Goal: Task Accomplishment & Management: Manage account settings

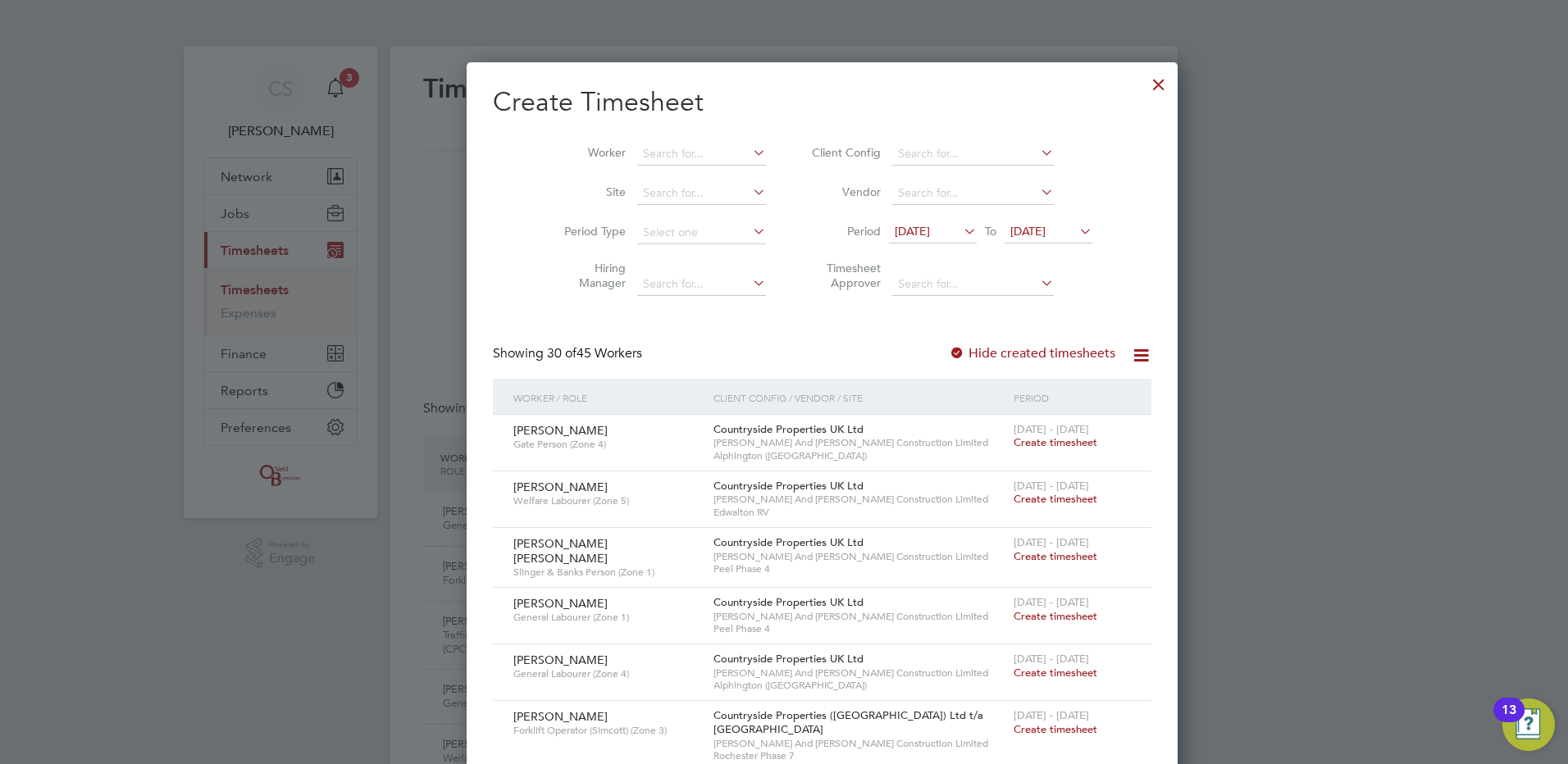
click at [1144, 87] on div at bounding box center [1159, 80] width 30 height 30
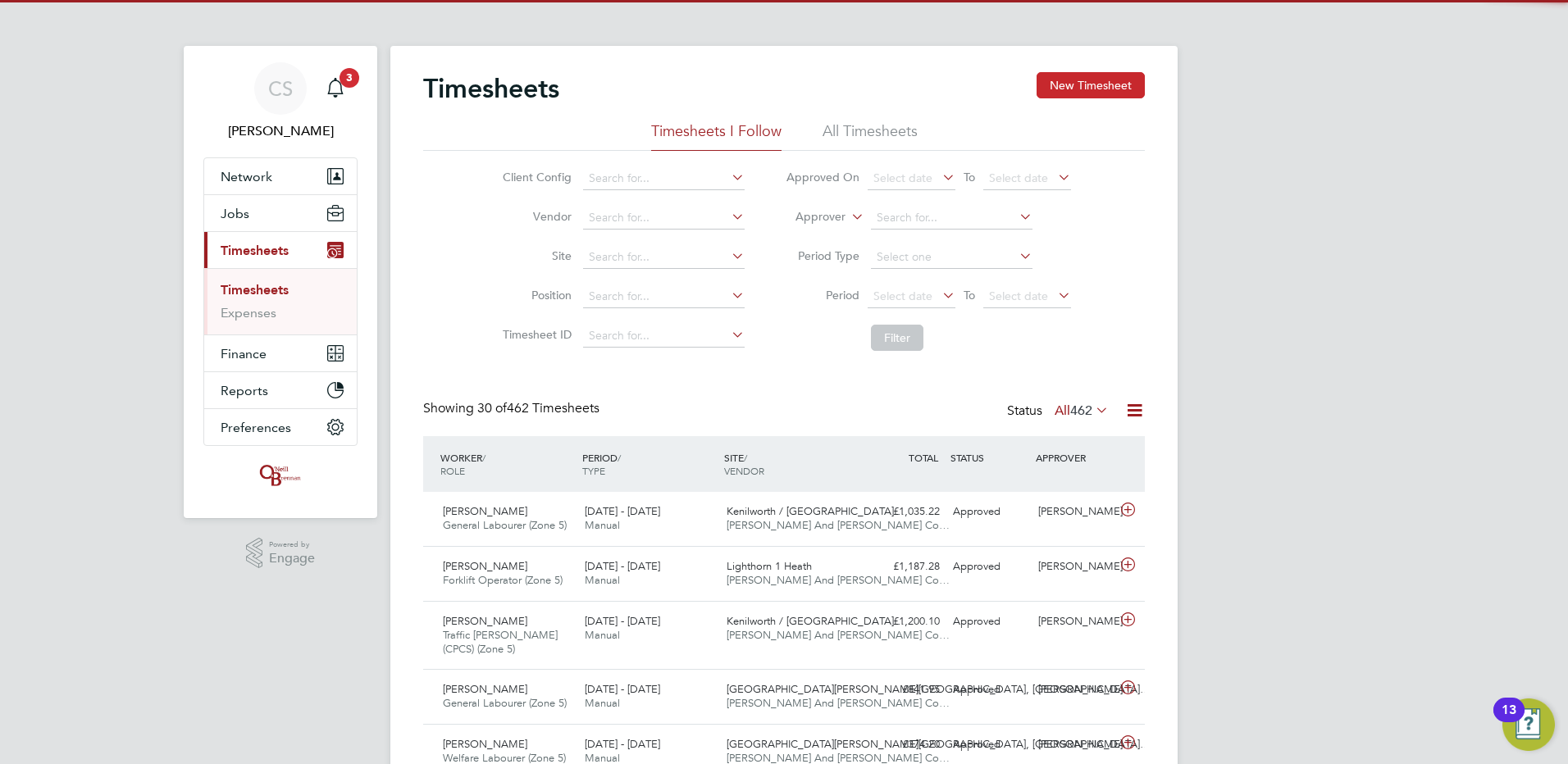
scroll to position [55, 143]
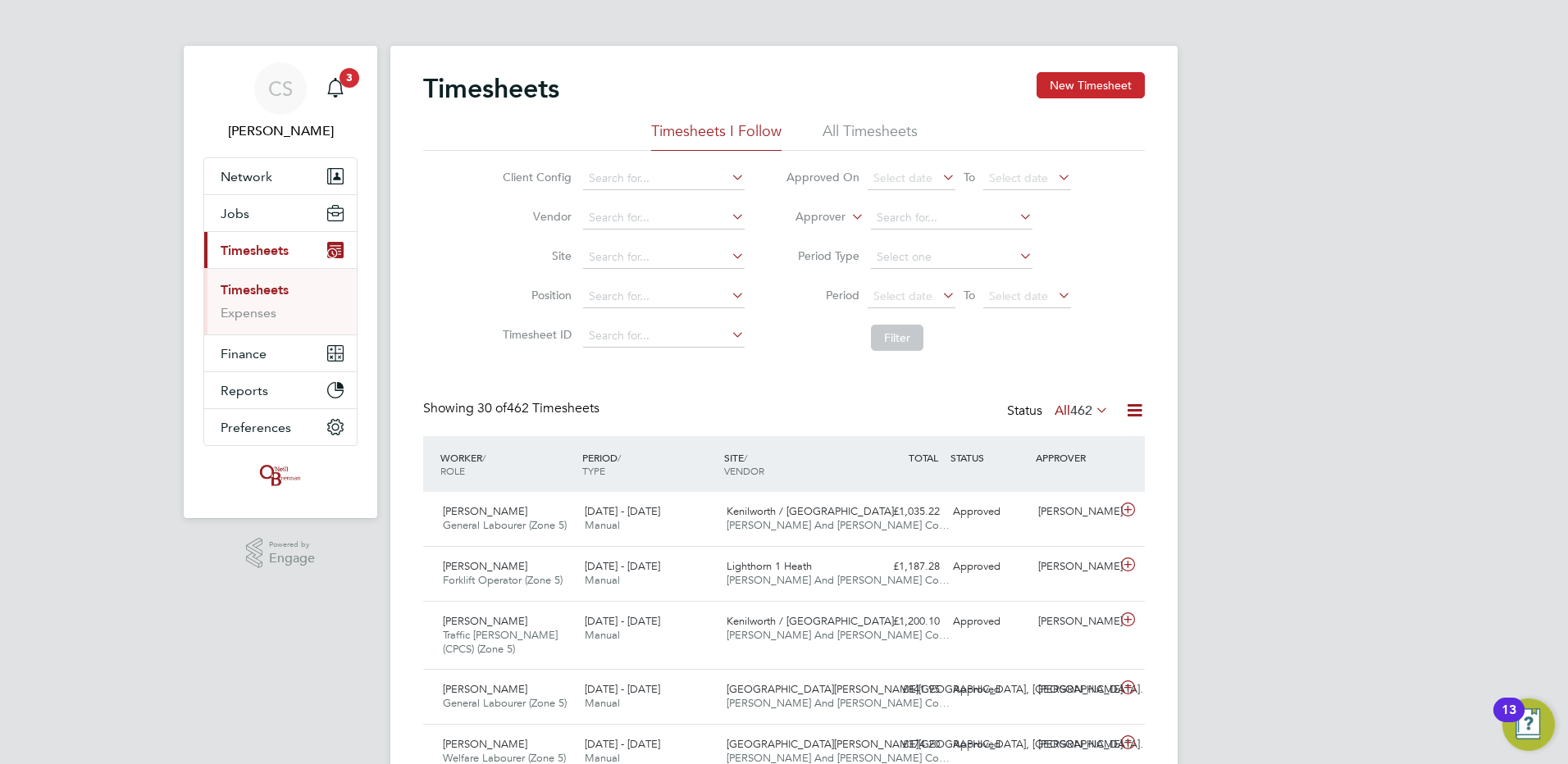
click at [1114, 85] on button "New Timesheet" at bounding box center [1091, 86] width 108 height 26
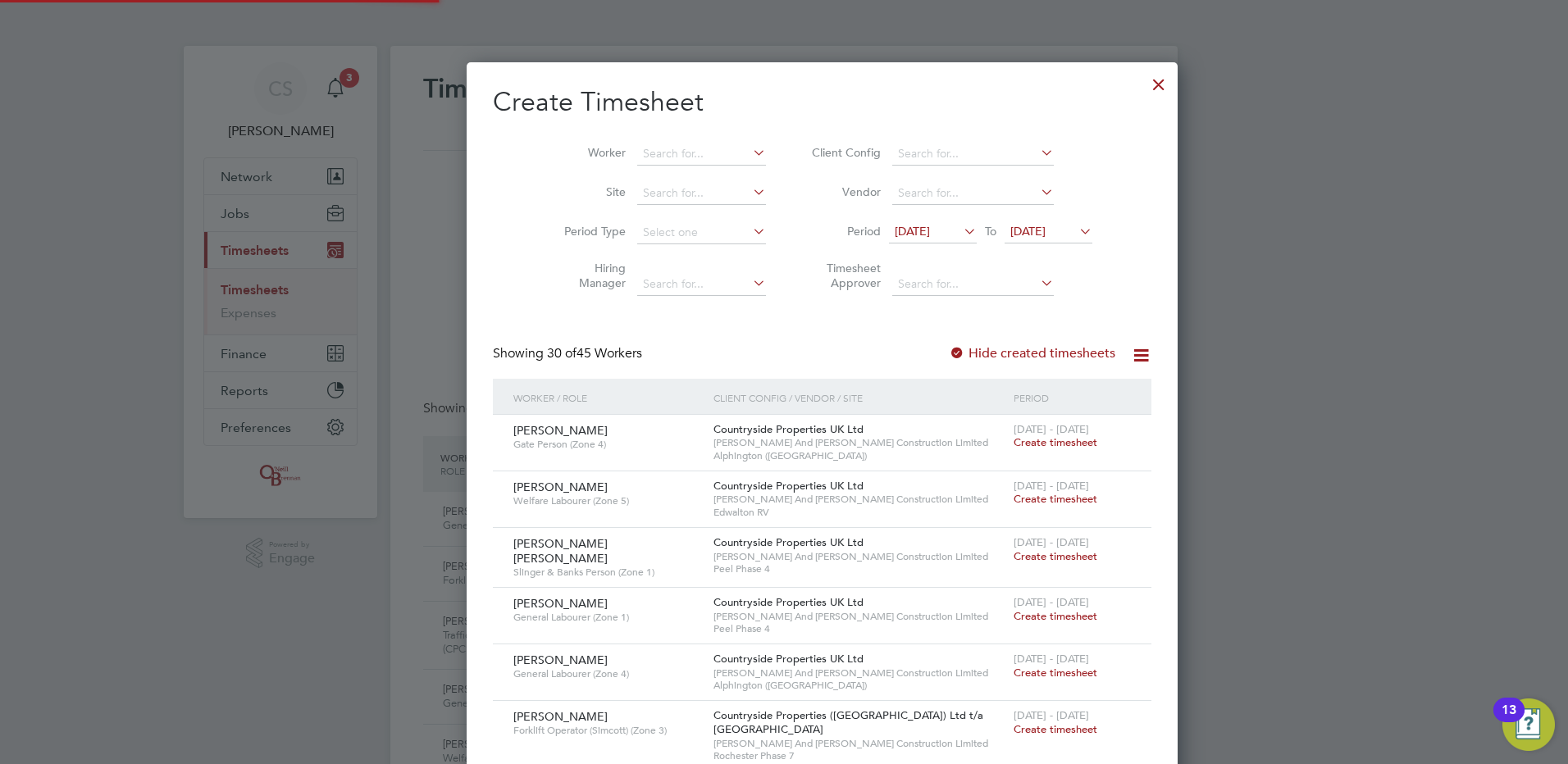
click at [651, 129] on div "Worker Site Period Type Hiring Manager Client Config Vendor Period 12 Aug 2025 …" at bounding box center [822, 215] width 659 height 178
click at [642, 139] on li "Worker" at bounding box center [659, 154] width 255 height 39
click at [654, 157] on input at bounding box center [701, 154] width 129 height 23
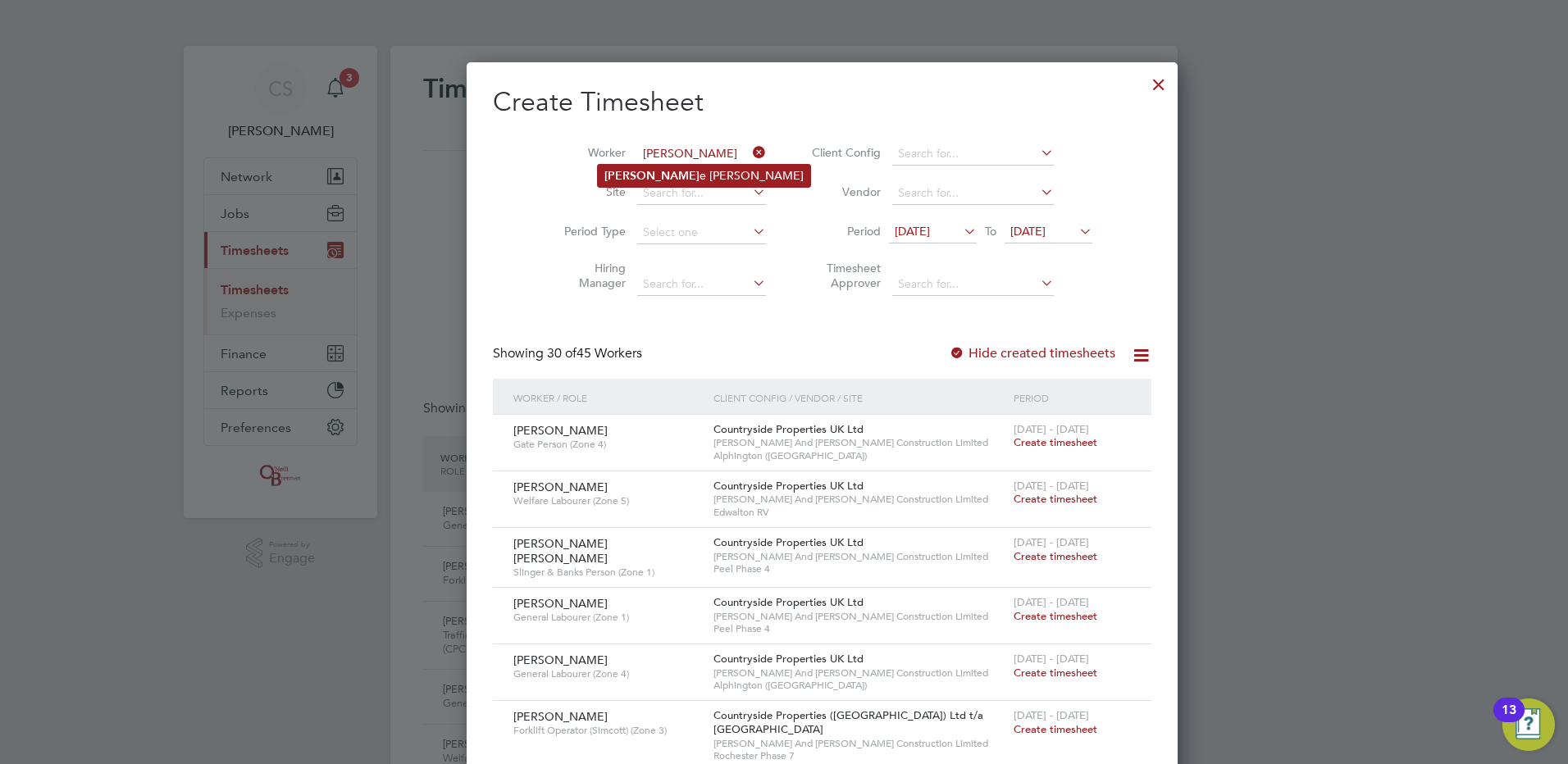
click at [655, 180] on li "Andra e Frazer" at bounding box center [704, 176] width 213 height 22
type input "[PERSON_NAME]"
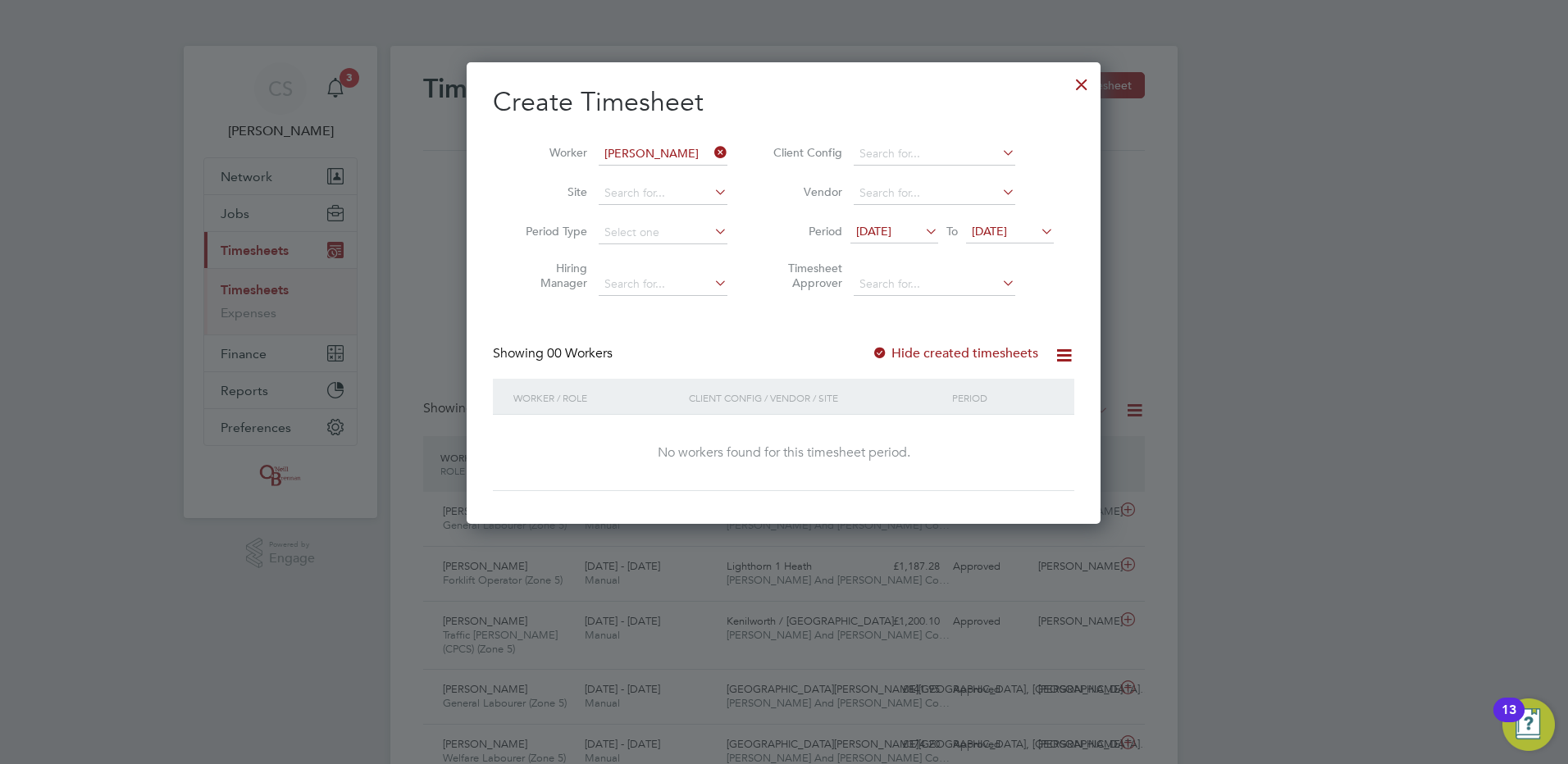
click at [937, 348] on label "Hide created timesheets" at bounding box center [955, 353] width 166 height 17
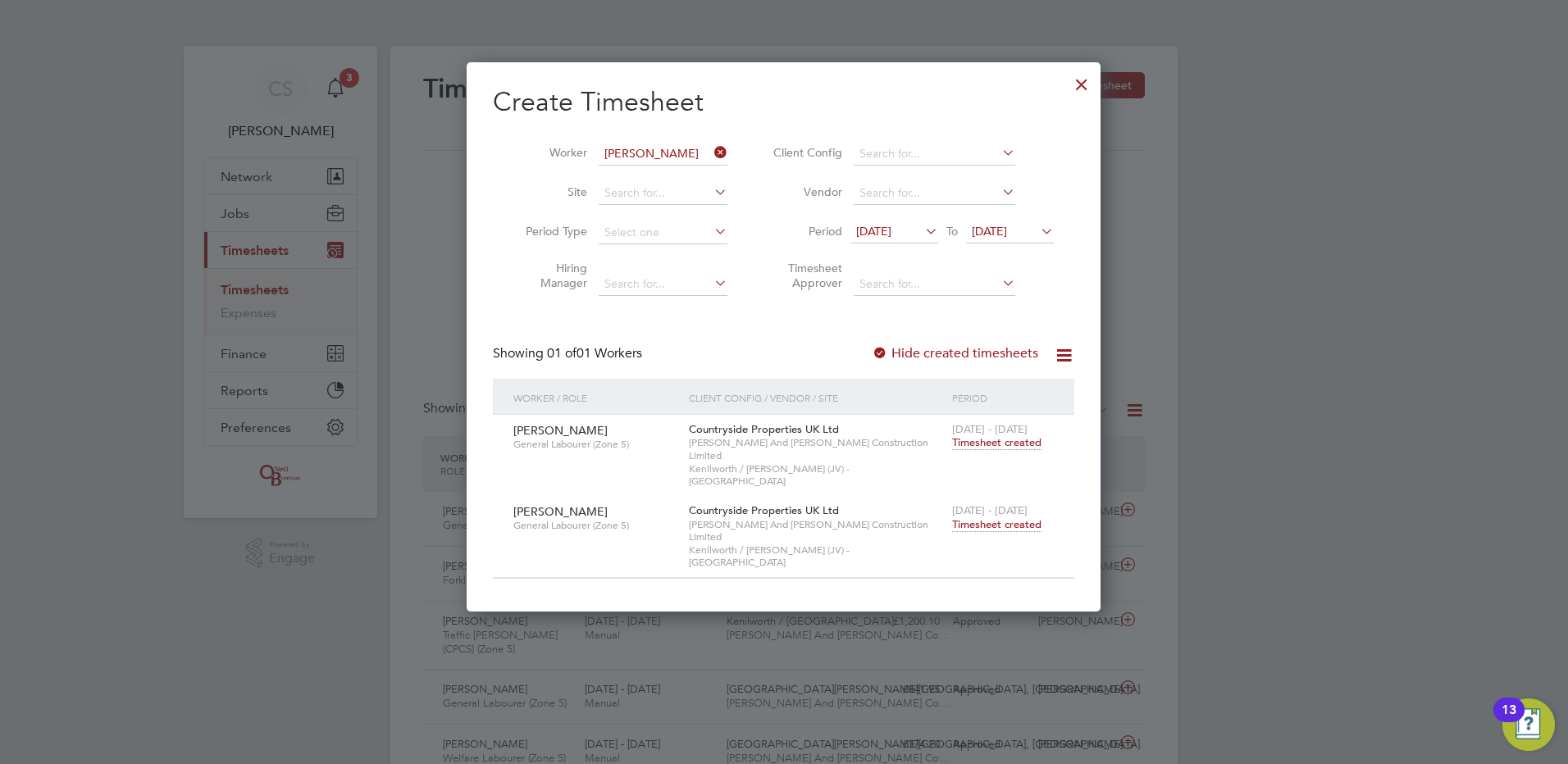
click at [996, 517] on span "Timesheet created" at bounding box center [997, 524] width 89 height 15
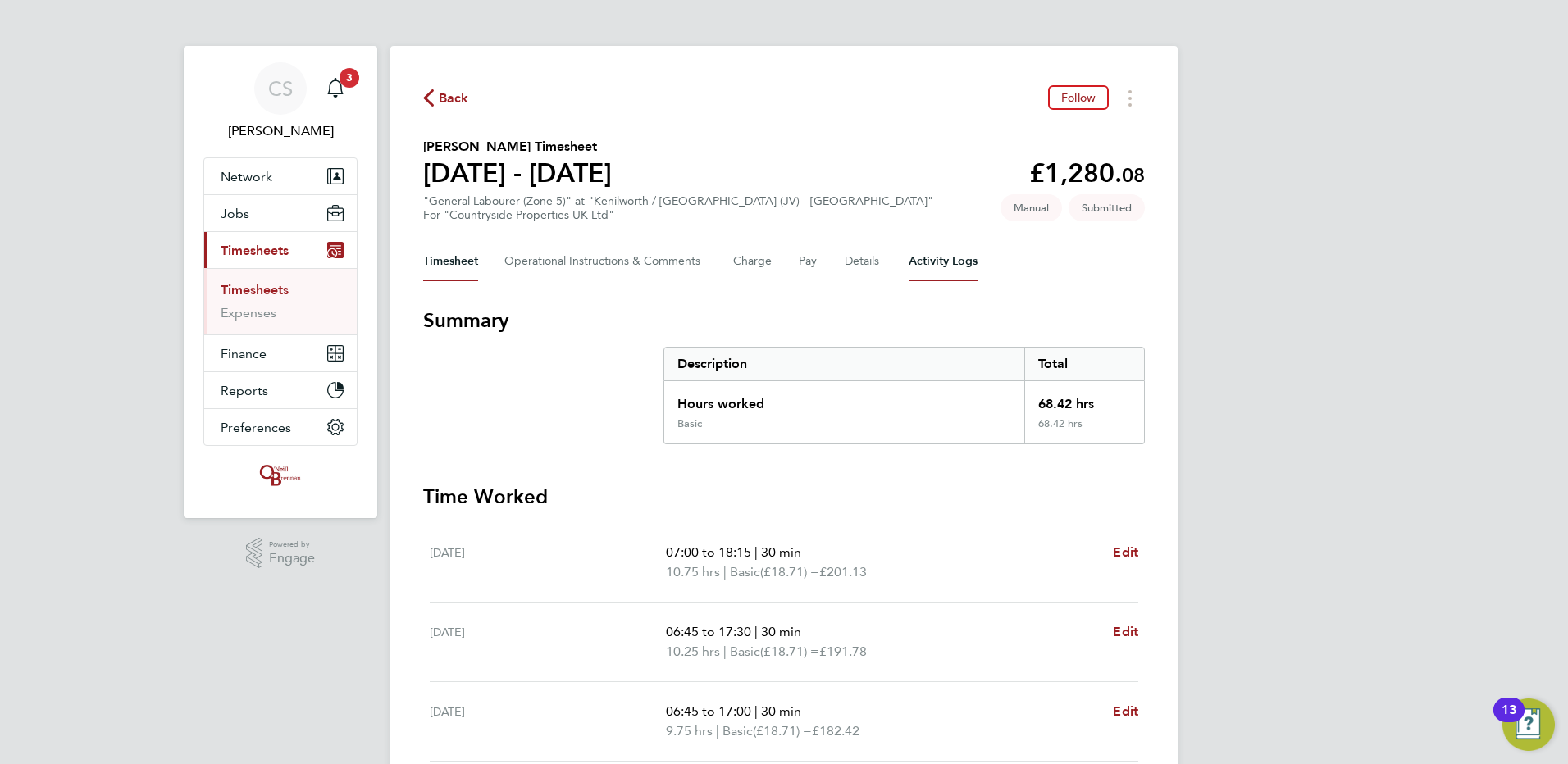
click at [909, 261] on Logs-tab "Activity Logs" at bounding box center [943, 261] width 69 height 39
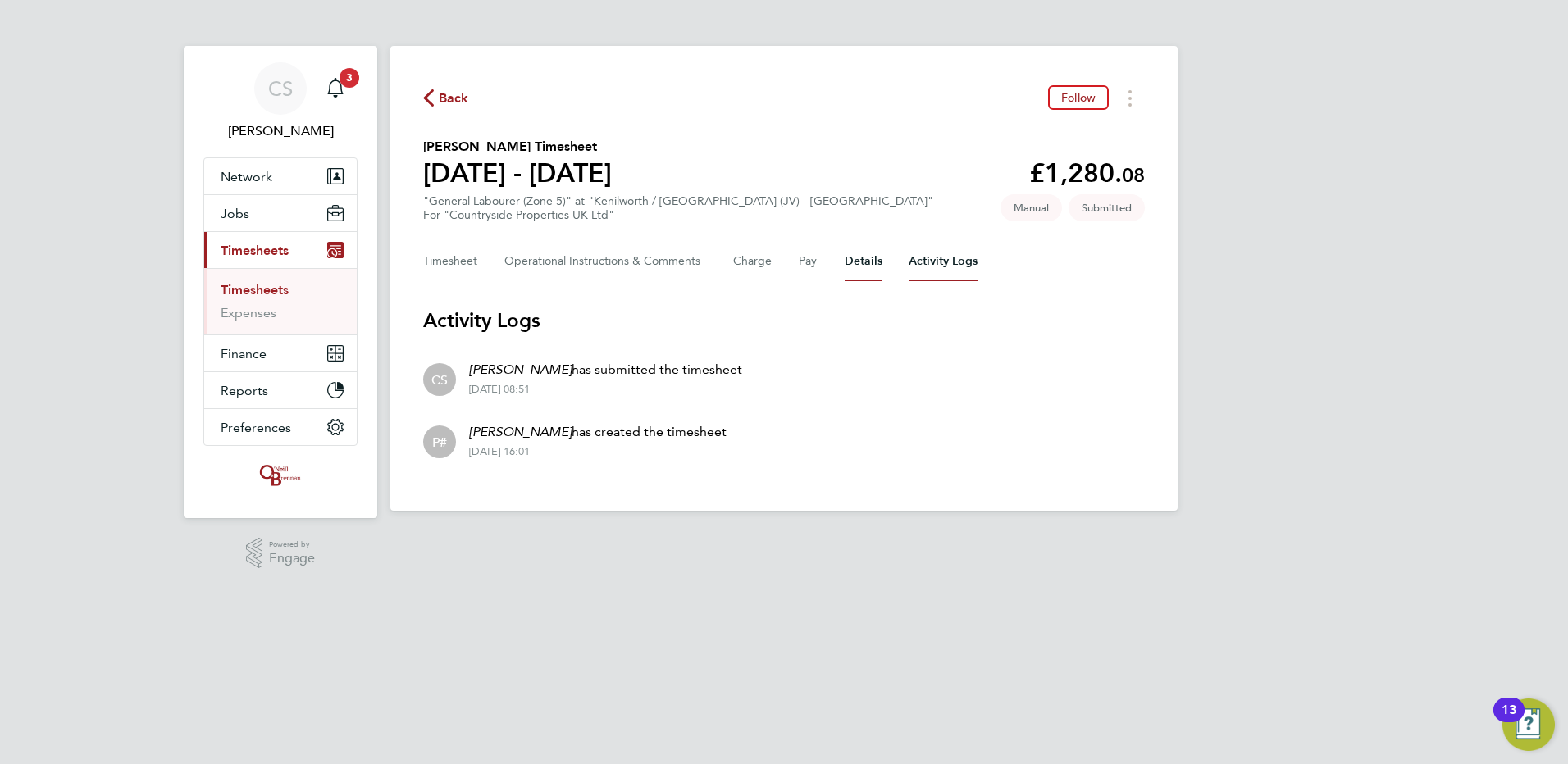
click at [878, 263] on button "Details" at bounding box center [863, 261] width 38 height 39
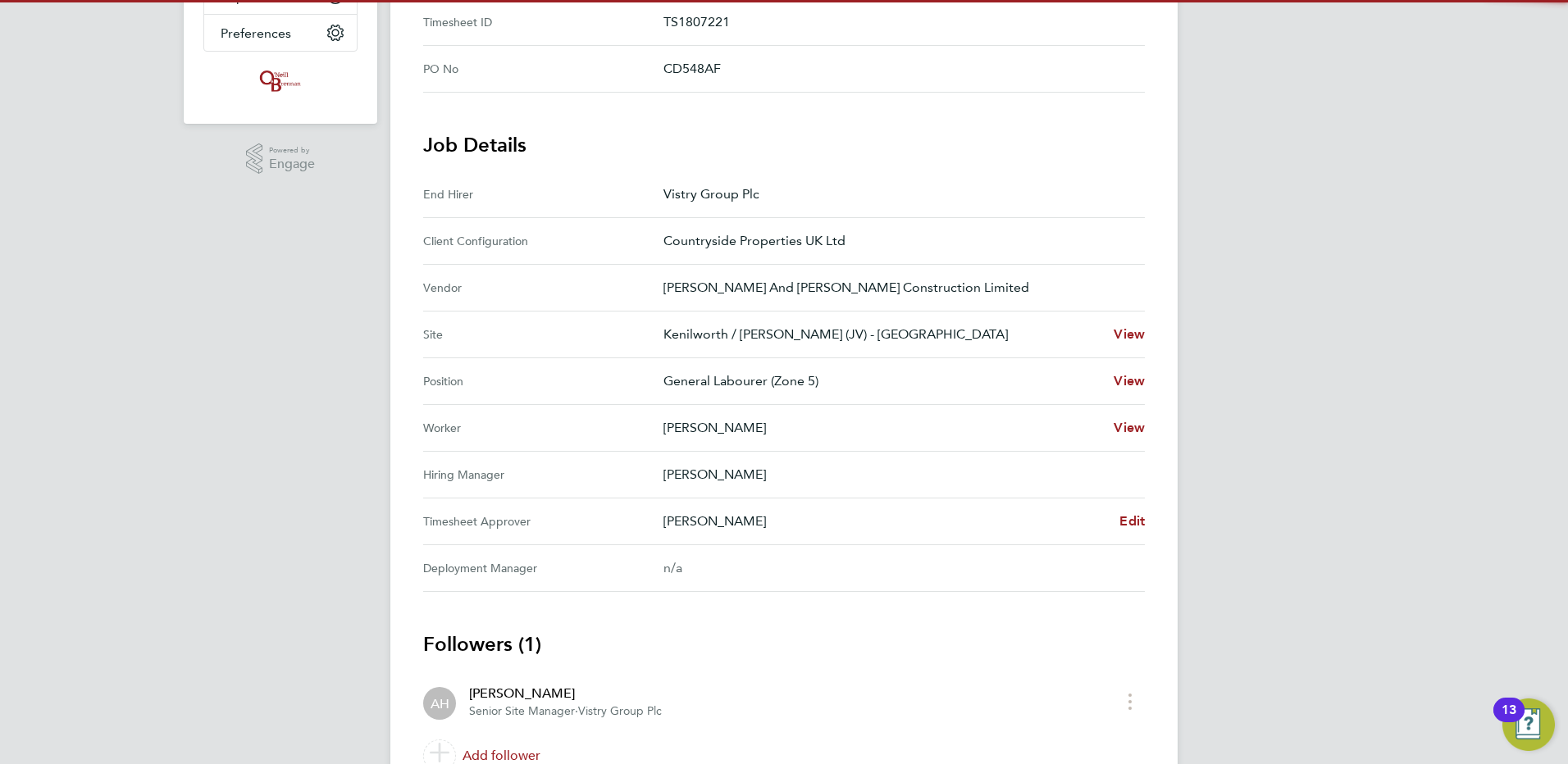
scroll to position [410, 0]
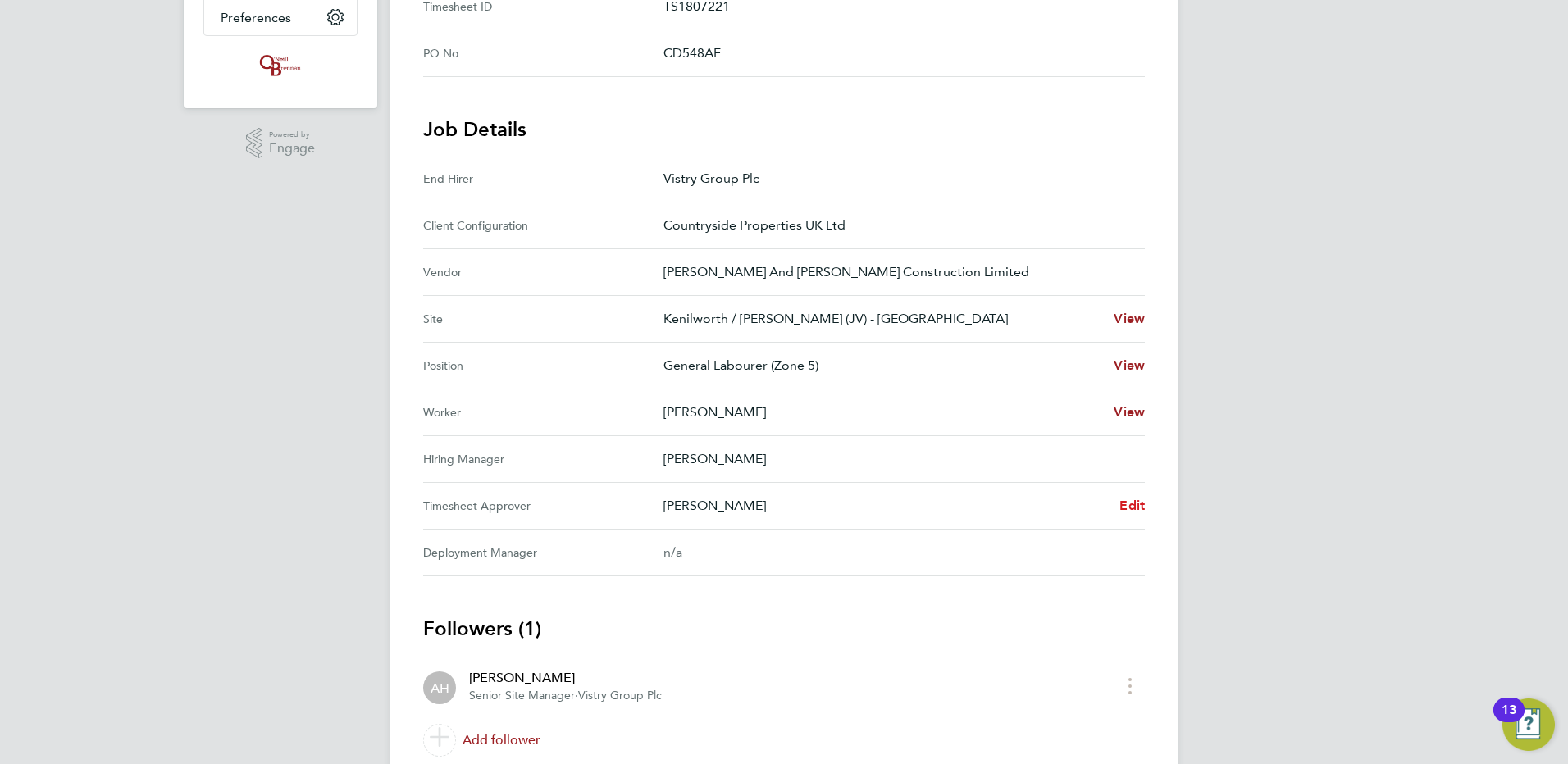
click at [1125, 504] on span "Edit" at bounding box center [1132, 505] width 25 height 16
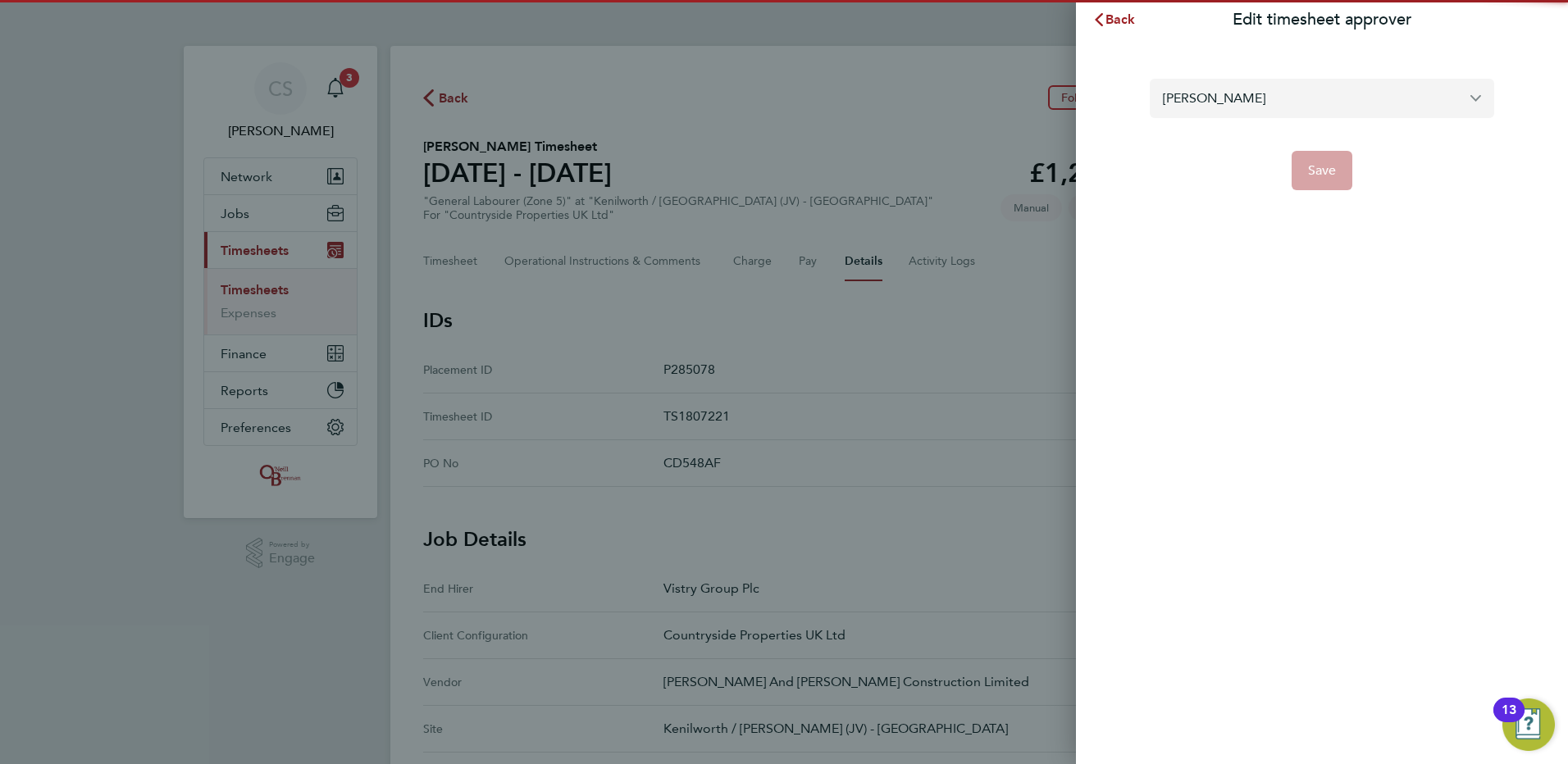
click at [1259, 116] on div "Andy Harper" at bounding box center [1322, 98] width 345 height 39
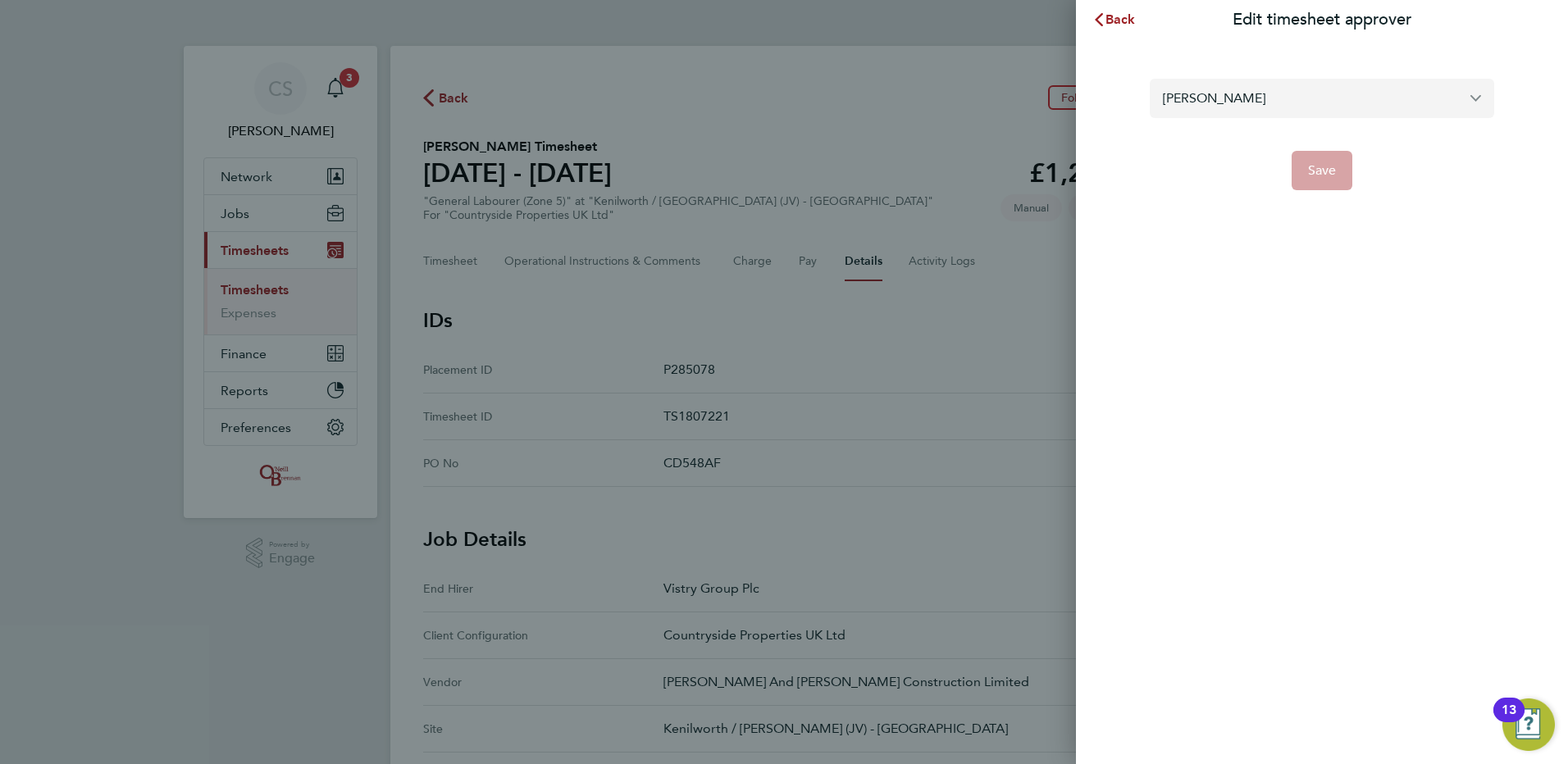
click at [1325, 107] on input "Andy Harper" at bounding box center [1322, 98] width 345 height 38
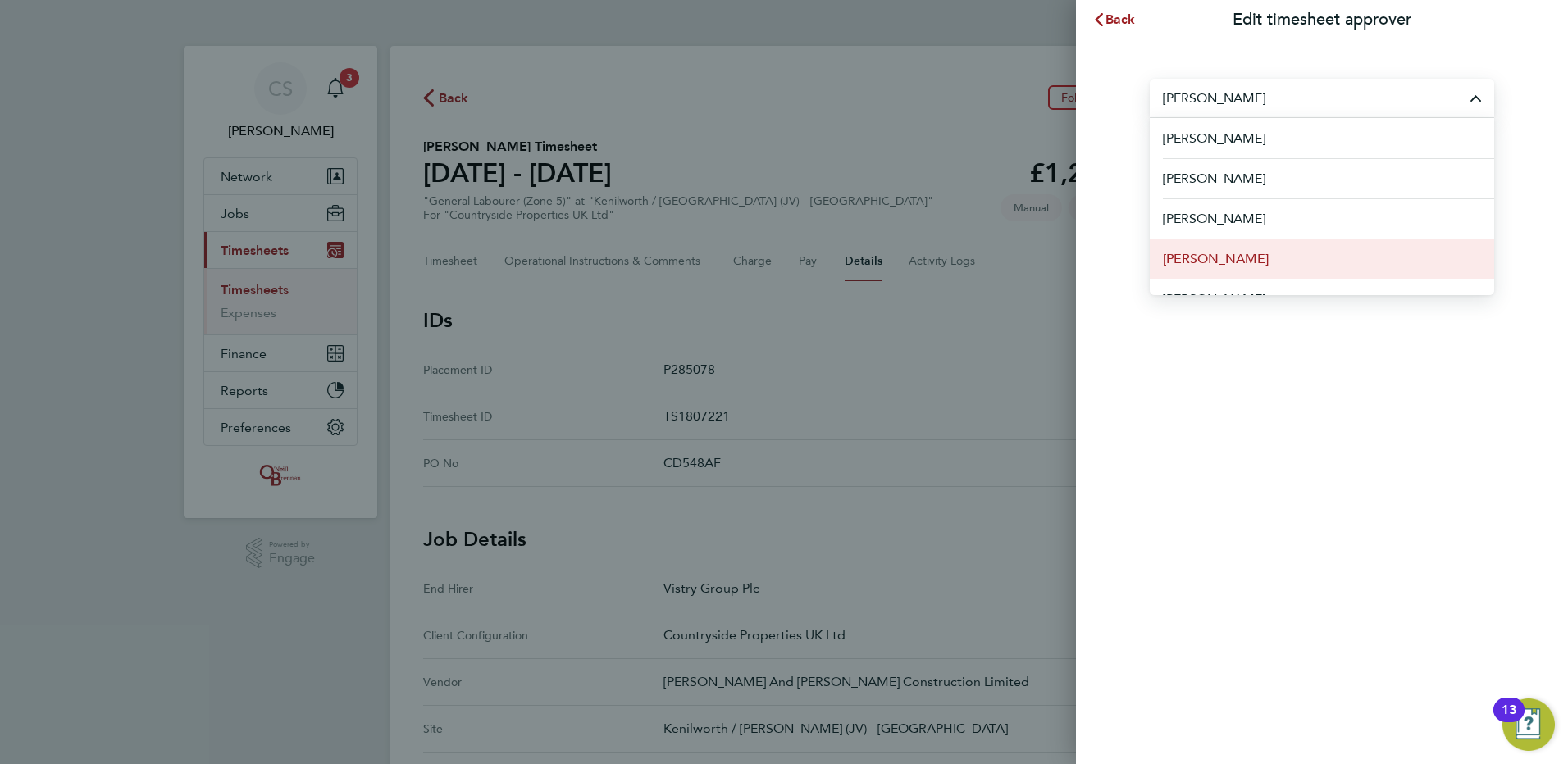
click at [1286, 261] on li "[PERSON_NAME]" at bounding box center [1322, 259] width 345 height 40
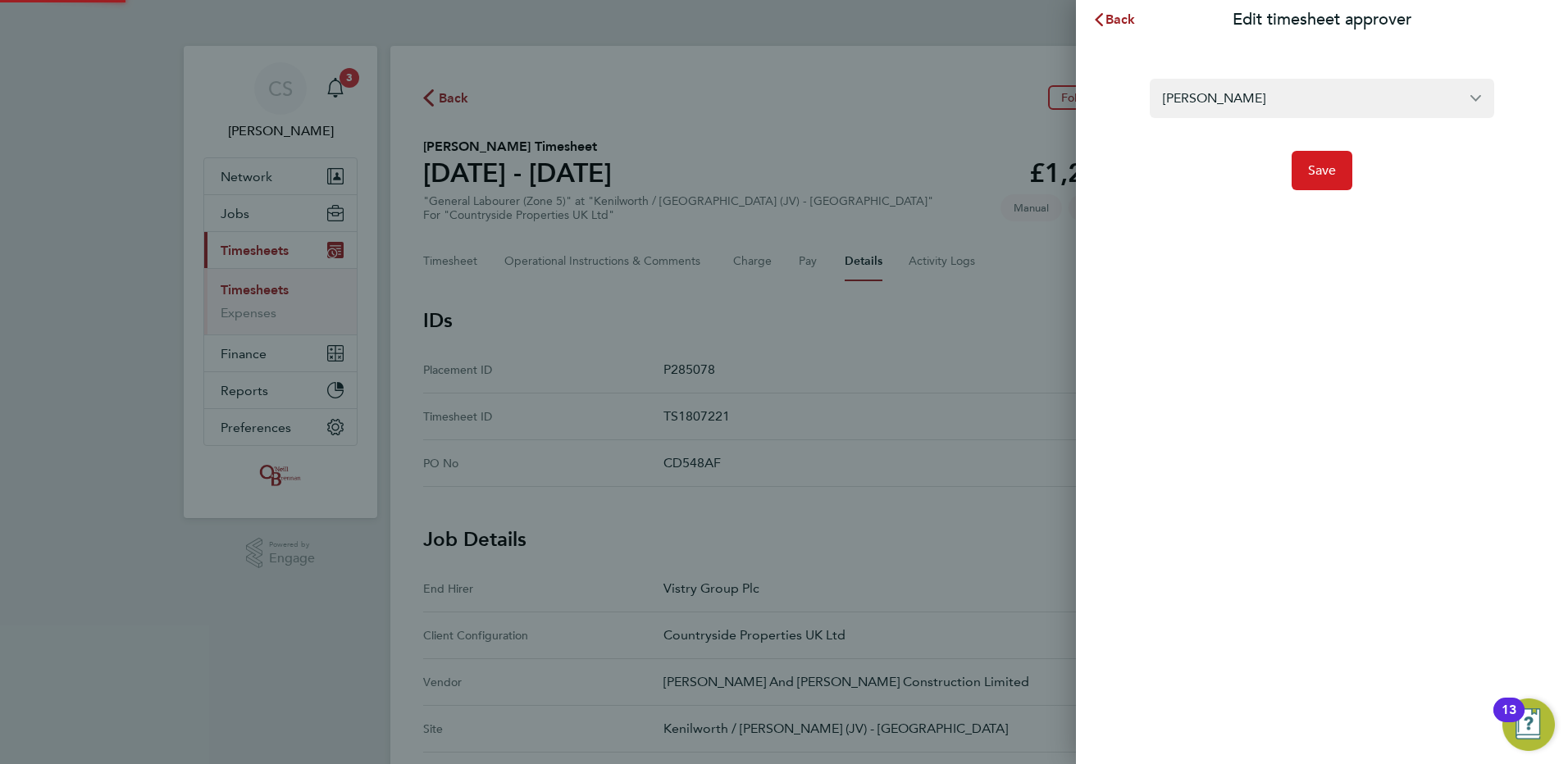
click at [1324, 165] on span "Save" at bounding box center [1322, 170] width 29 height 17
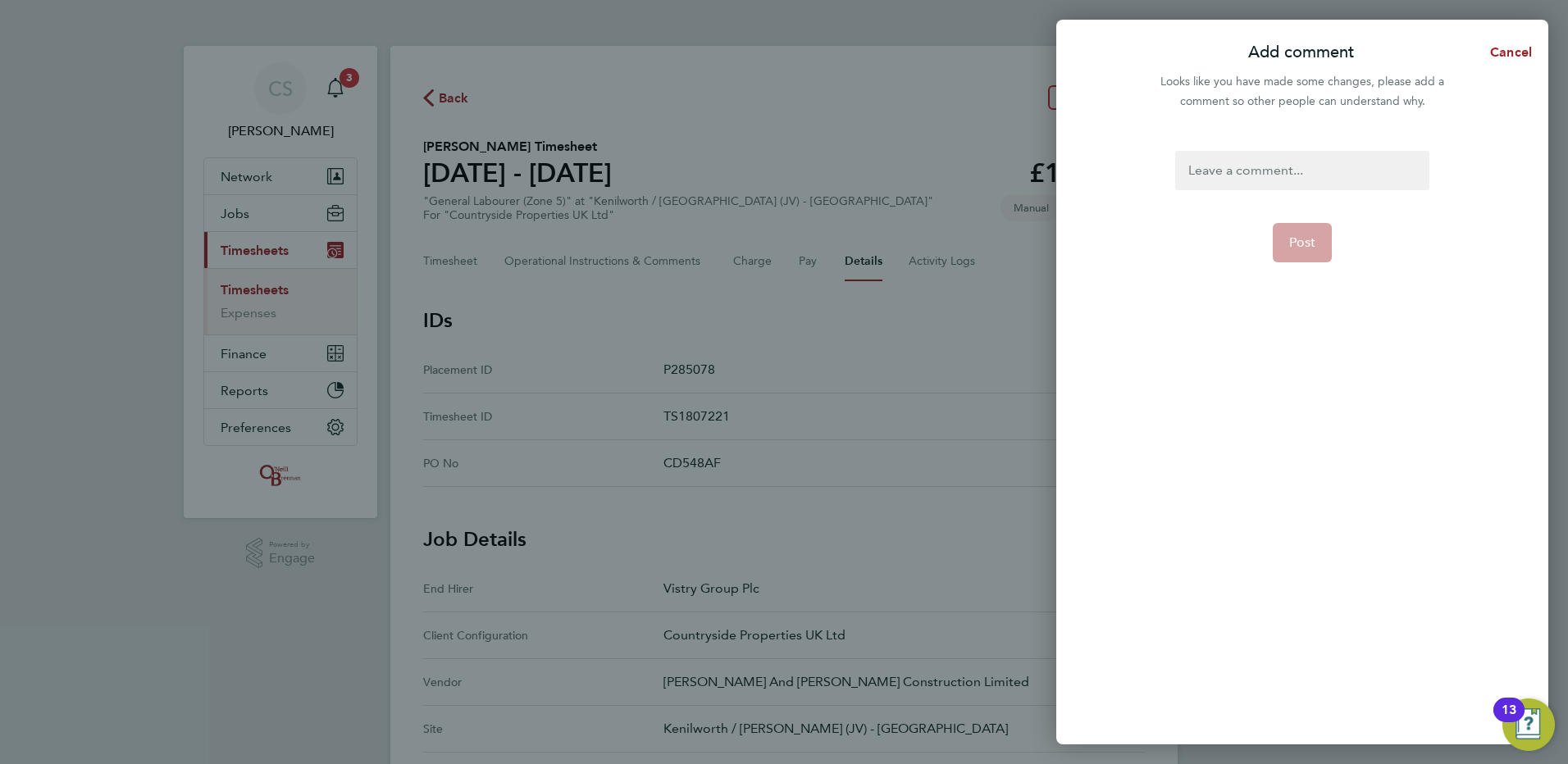
click at [1337, 184] on div at bounding box center [1302, 170] width 254 height 39
click at [1319, 213] on form "approver Post" at bounding box center [1301, 343] width 267 height 383
click at [1310, 247] on span "Post" at bounding box center [1302, 242] width 27 height 17
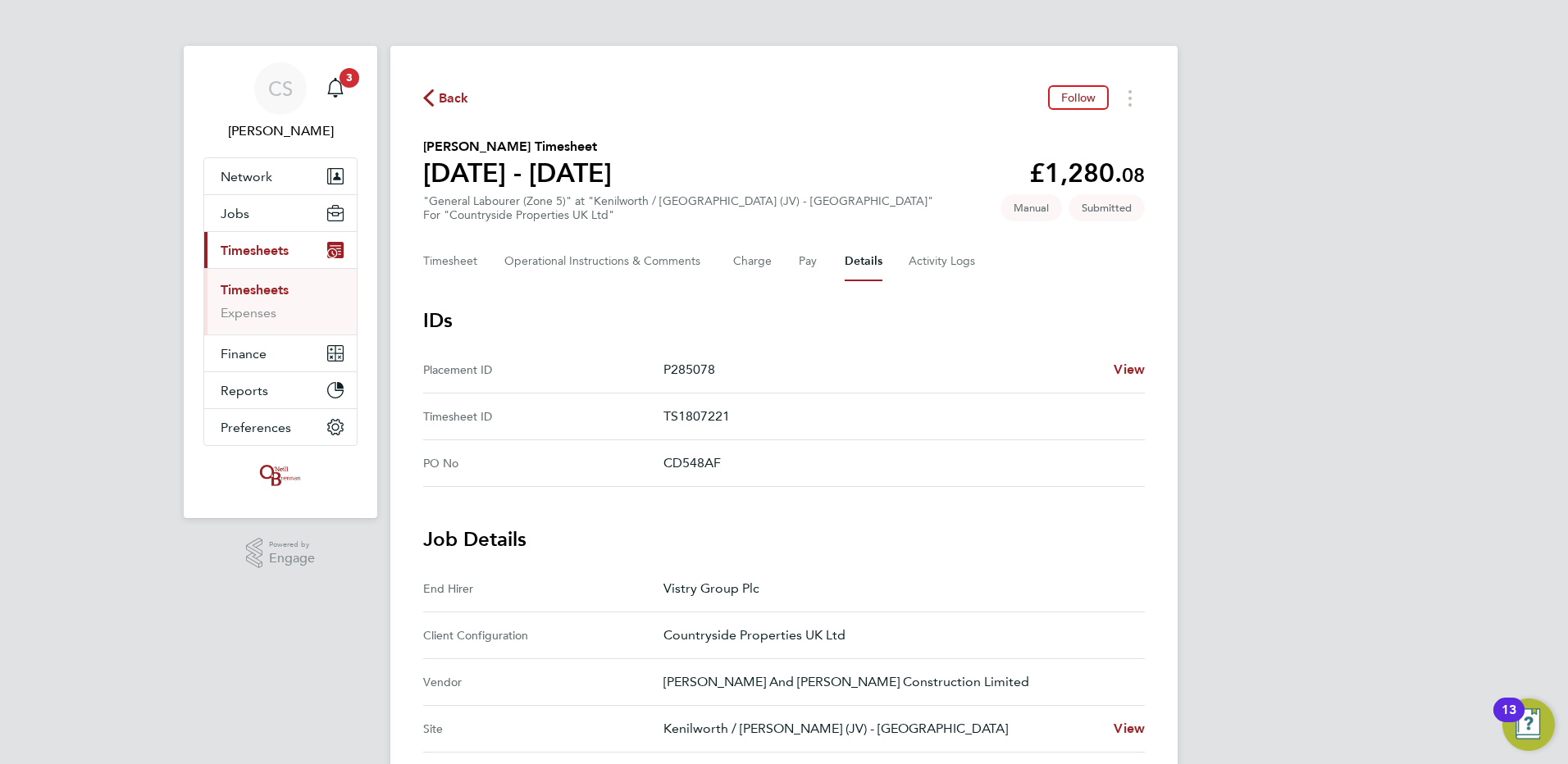
click at [452, 102] on span "Back" at bounding box center [454, 98] width 31 height 20
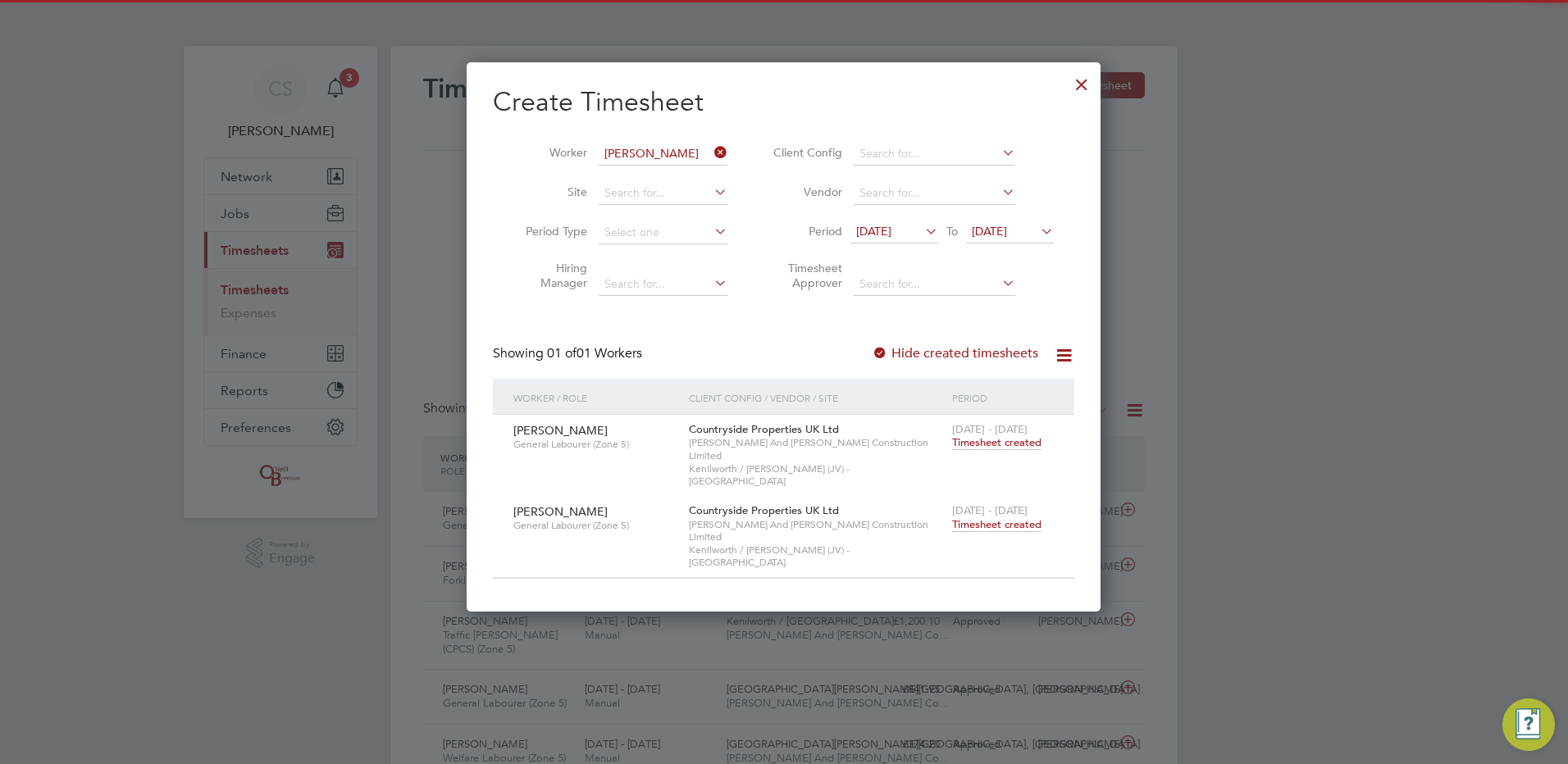
scroll to position [42, 143]
click at [1084, 91] on div at bounding box center [1082, 80] width 30 height 30
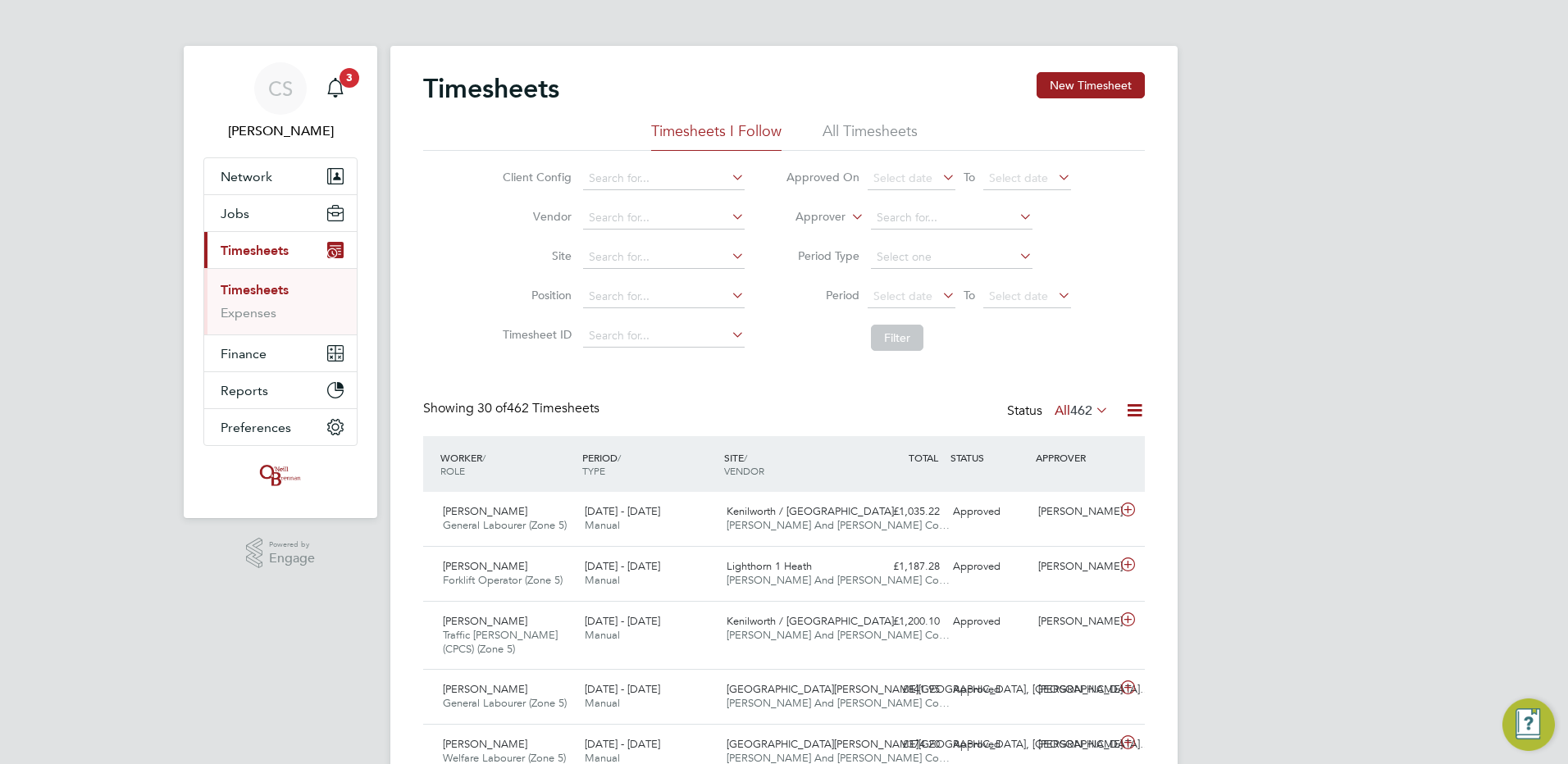
click at [1338, 169] on div at bounding box center [784, 382] width 1568 height 764
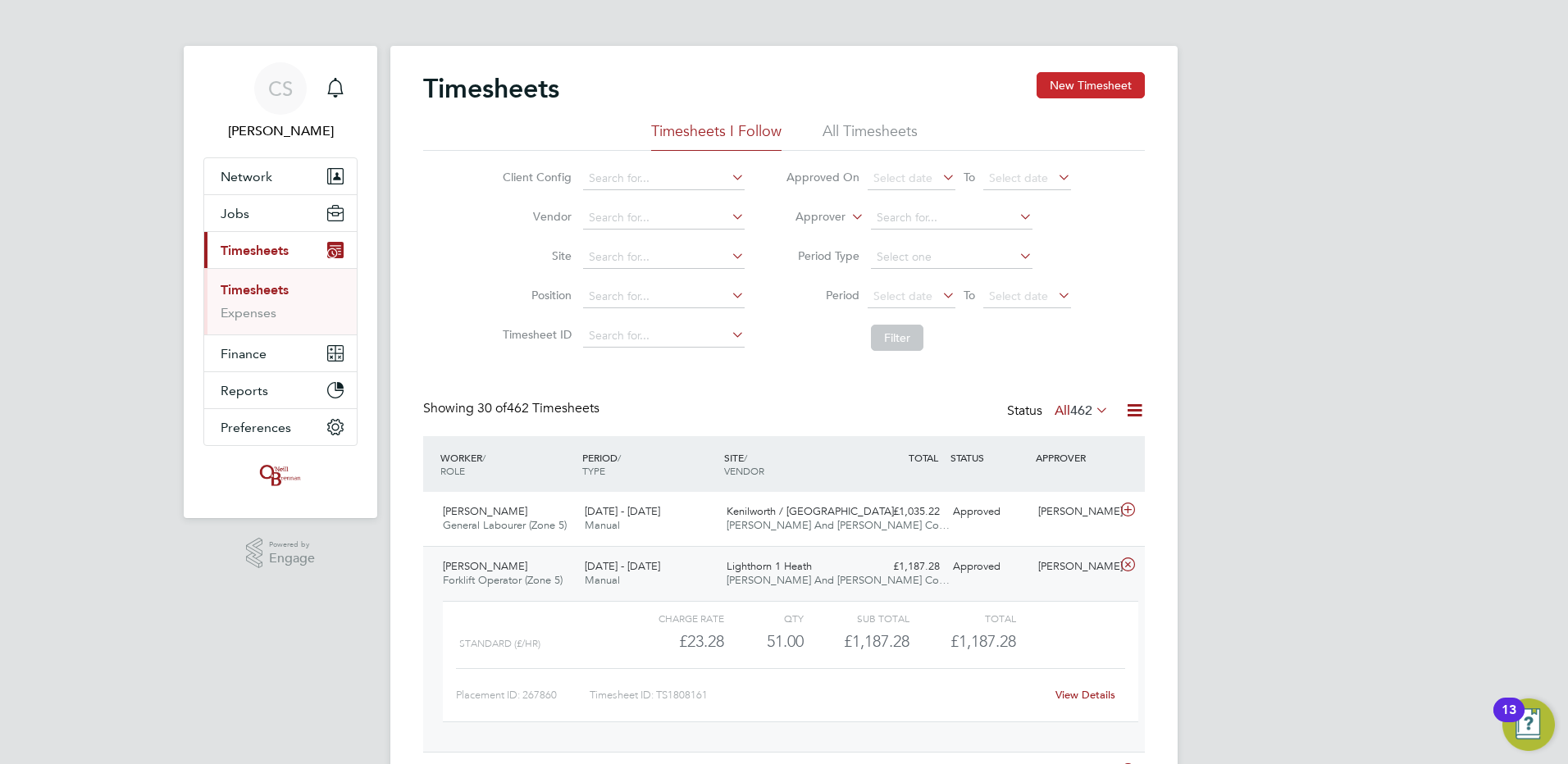
drag, startPoint x: 1089, startPoint y: 31, endPoint x: 1091, endPoint y: 74, distance: 43.0
click at [1091, 75] on button "New Timesheet" at bounding box center [1091, 86] width 108 height 26
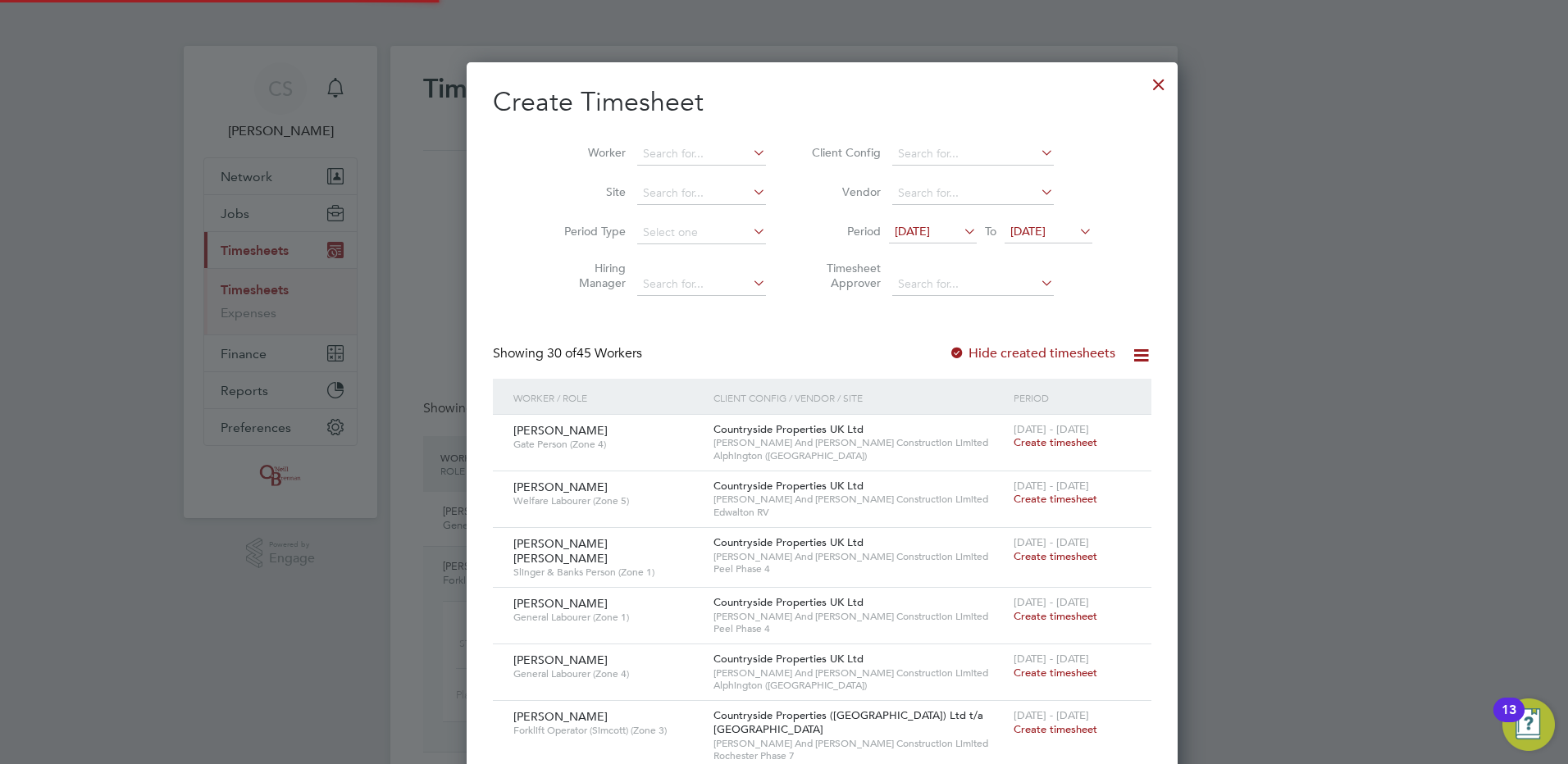
scroll to position [2736, 635]
click at [638, 142] on input at bounding box center [701, 154] width 129 height 23
type input "a"
click at [709, 174] on li "[PERSON_NAME]" at bounding box center [672, 176] width 147 height 22
type input "[PERSON_NAME]"
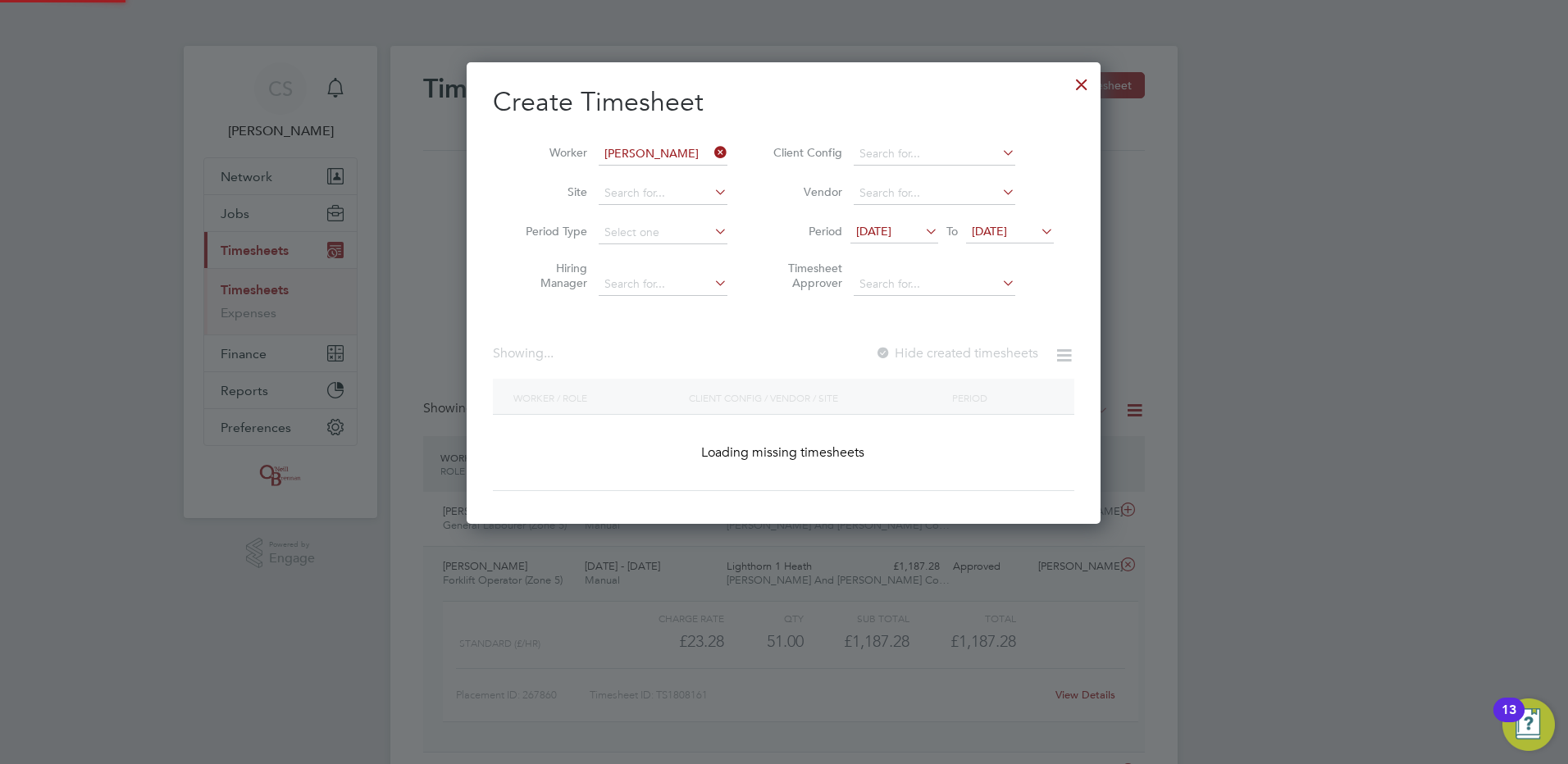
scroll to position [462, 635]
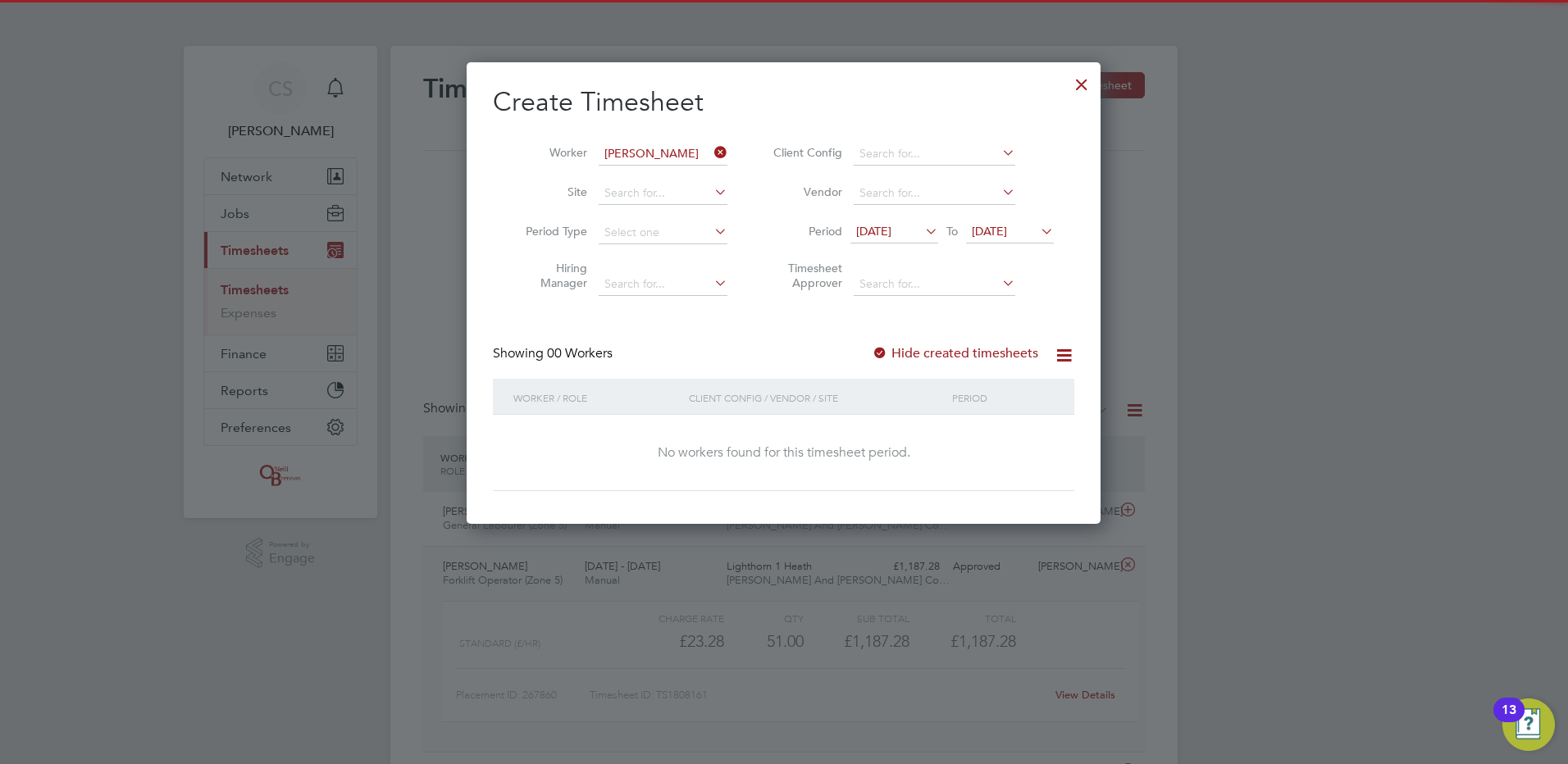
click at [1035, 350] on label "Hide created timesheets" at bounding box center [955, 353] width 166 height 17
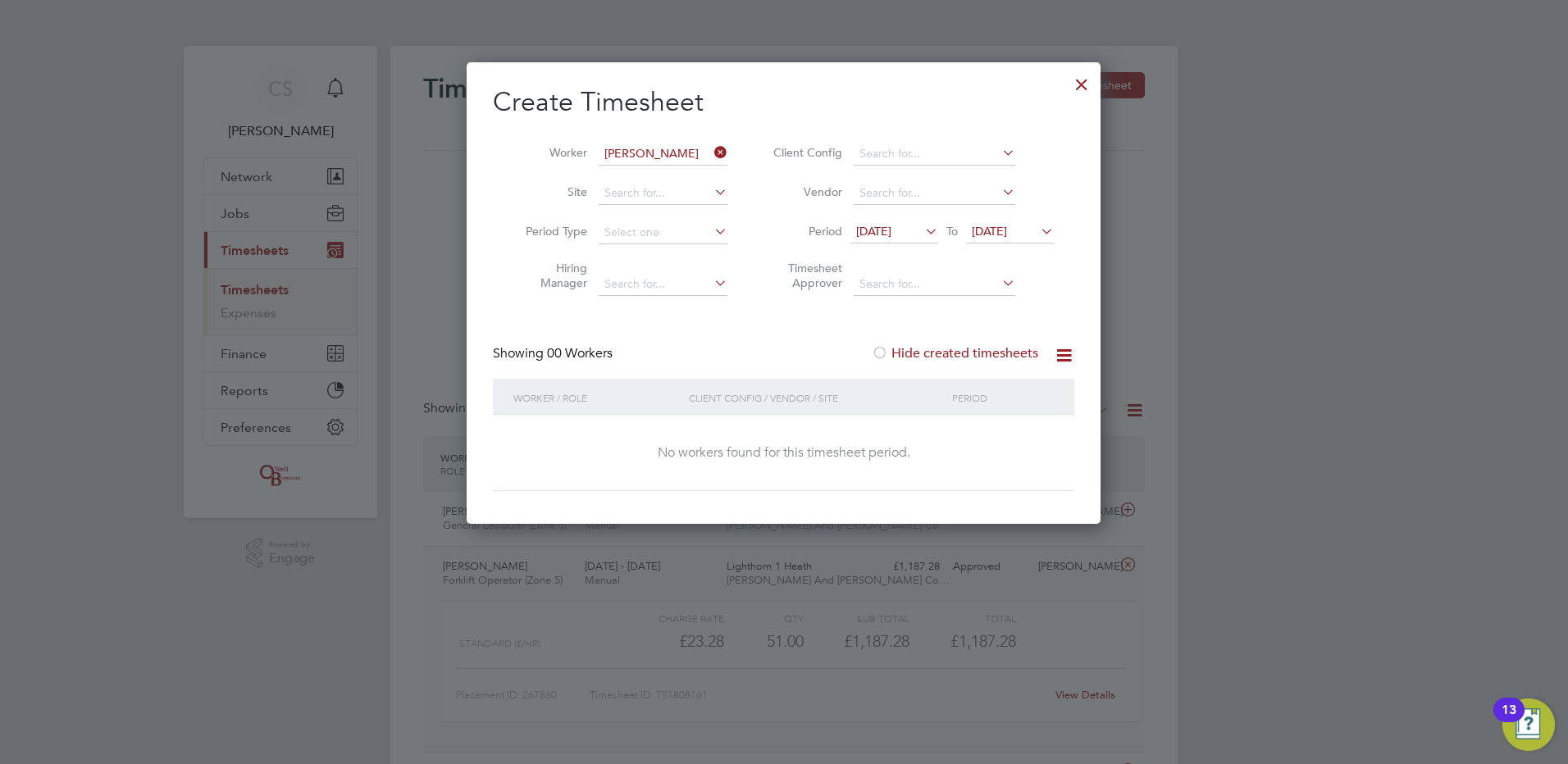
click at [887, 356] on div at bounding box center [880, 354] width 17 height 17
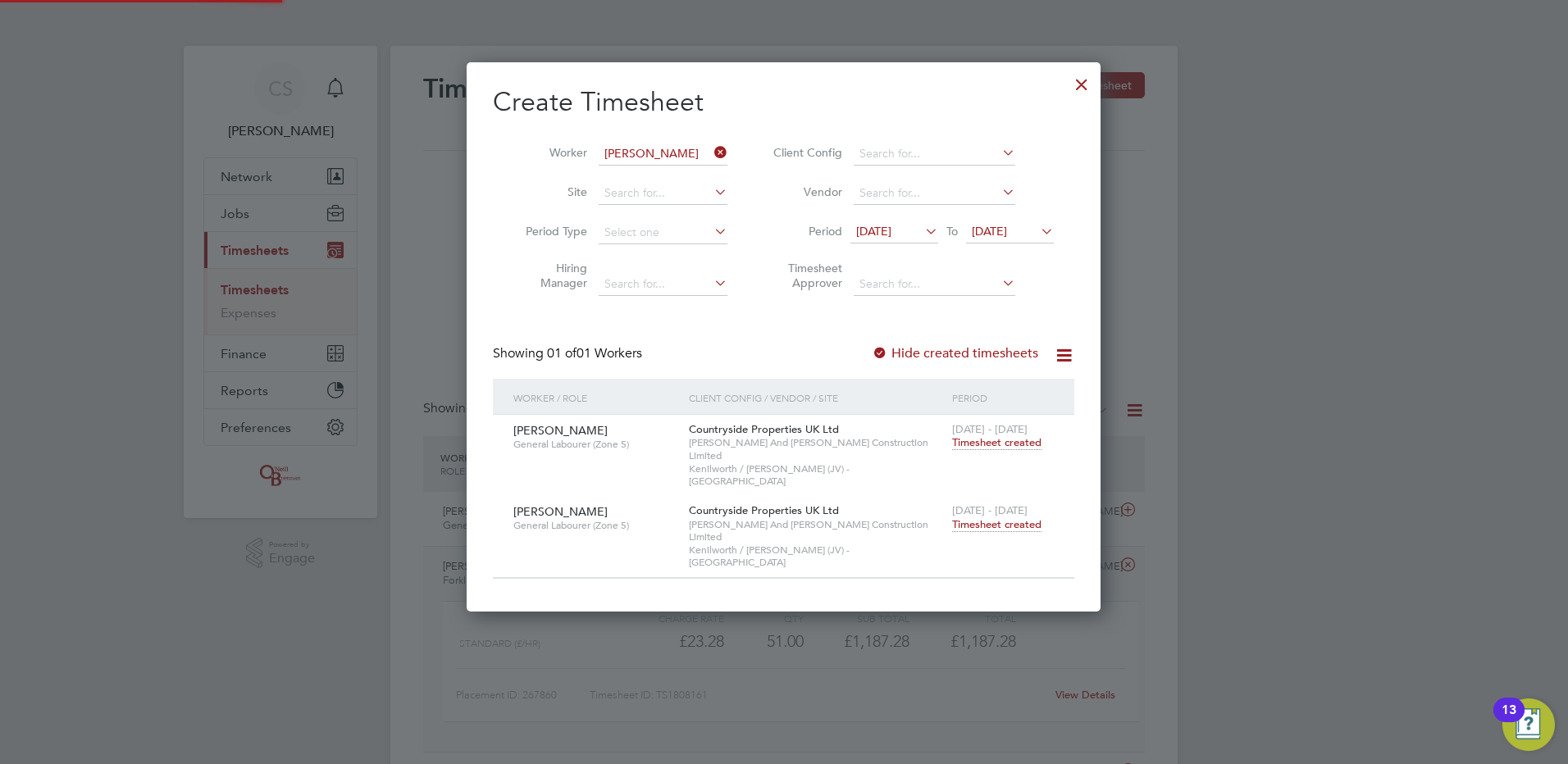
scroll to position [497, 635]
click at [1014, 517] on span "Timesheet created" at bounding box center [997, 524] width 89 height 15
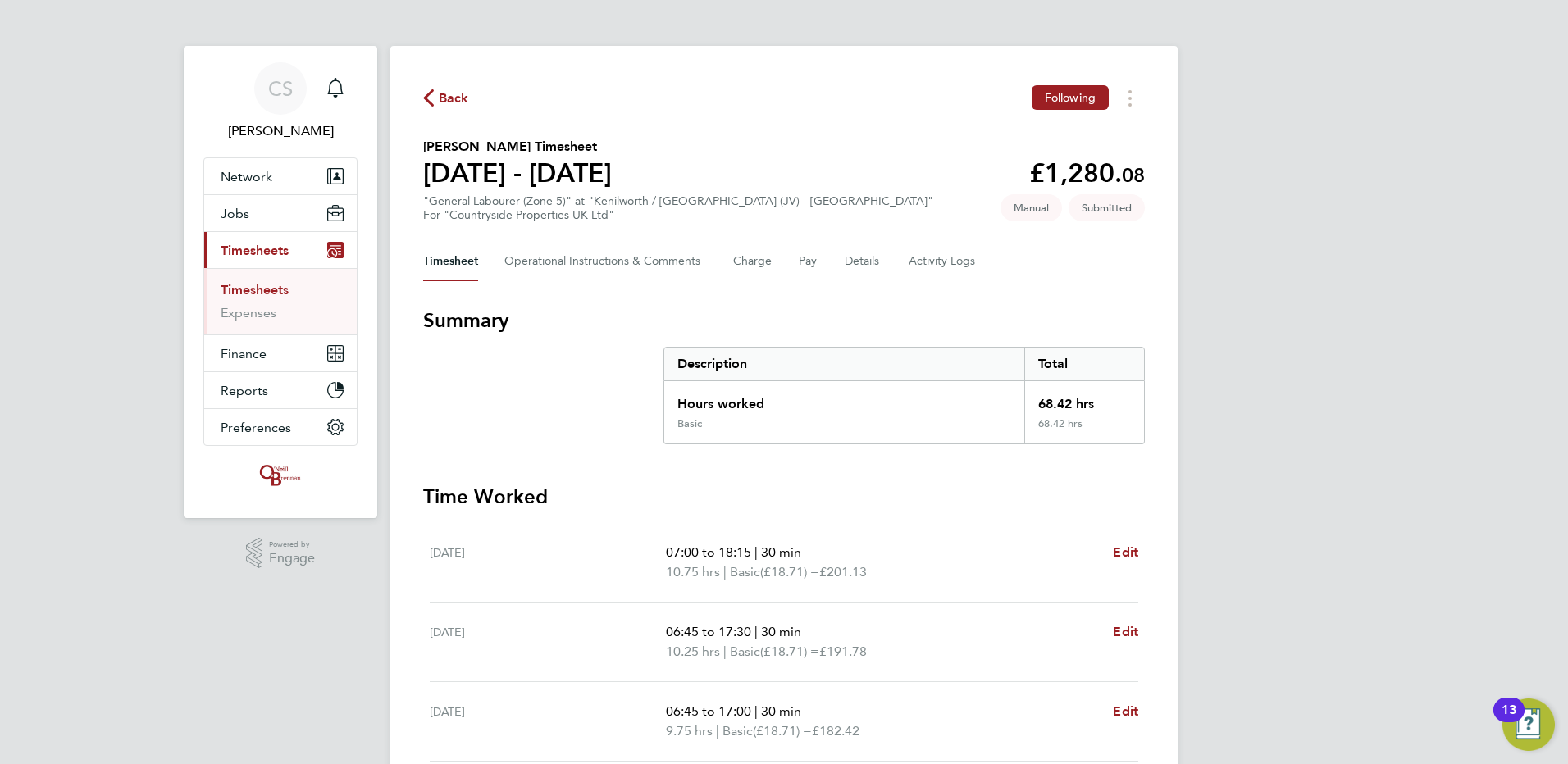
click at [429, 94] on icon "button" at bounding box center [429, 98] width 10 height 17
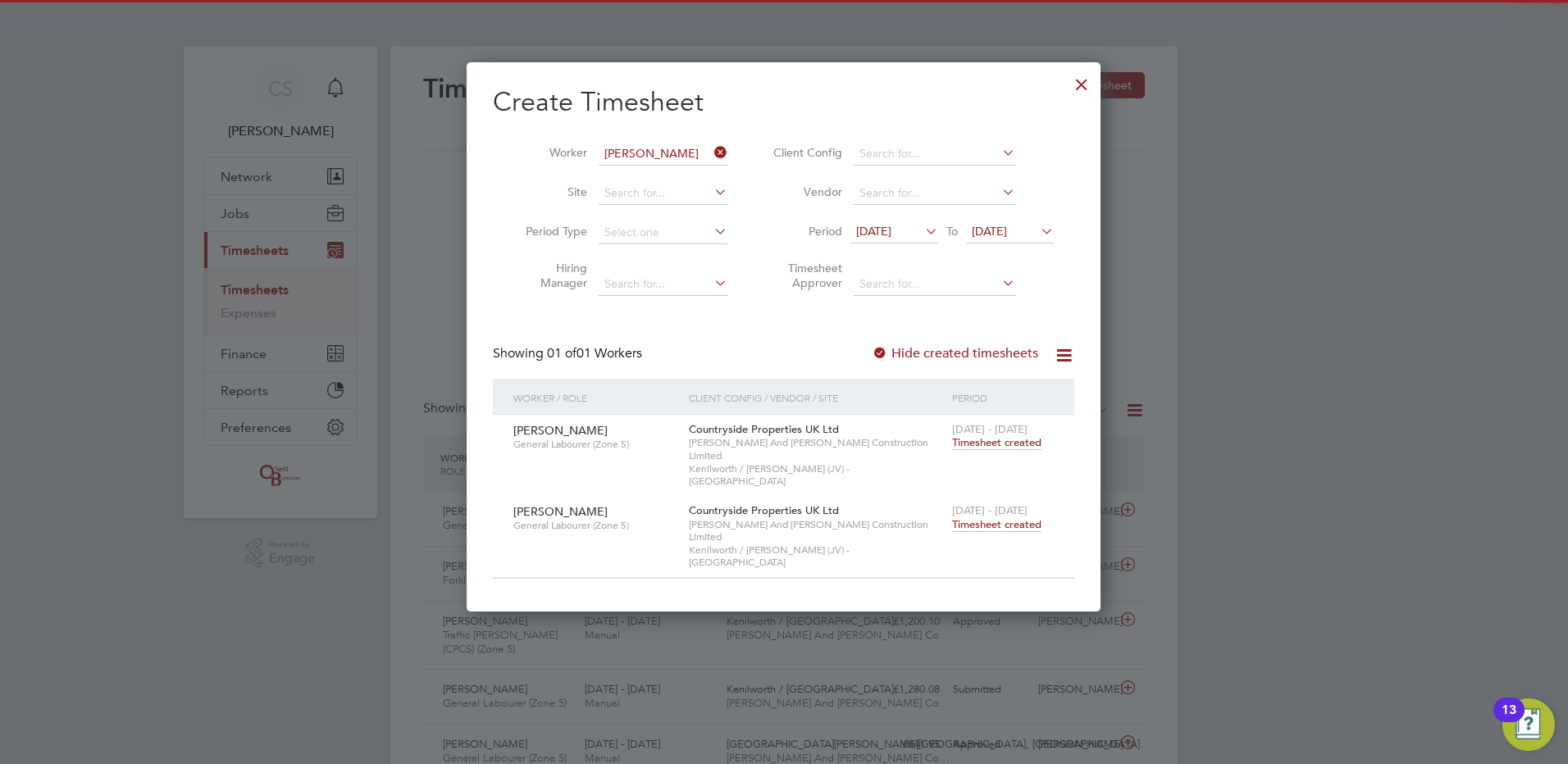
scroll to position [42, 143]
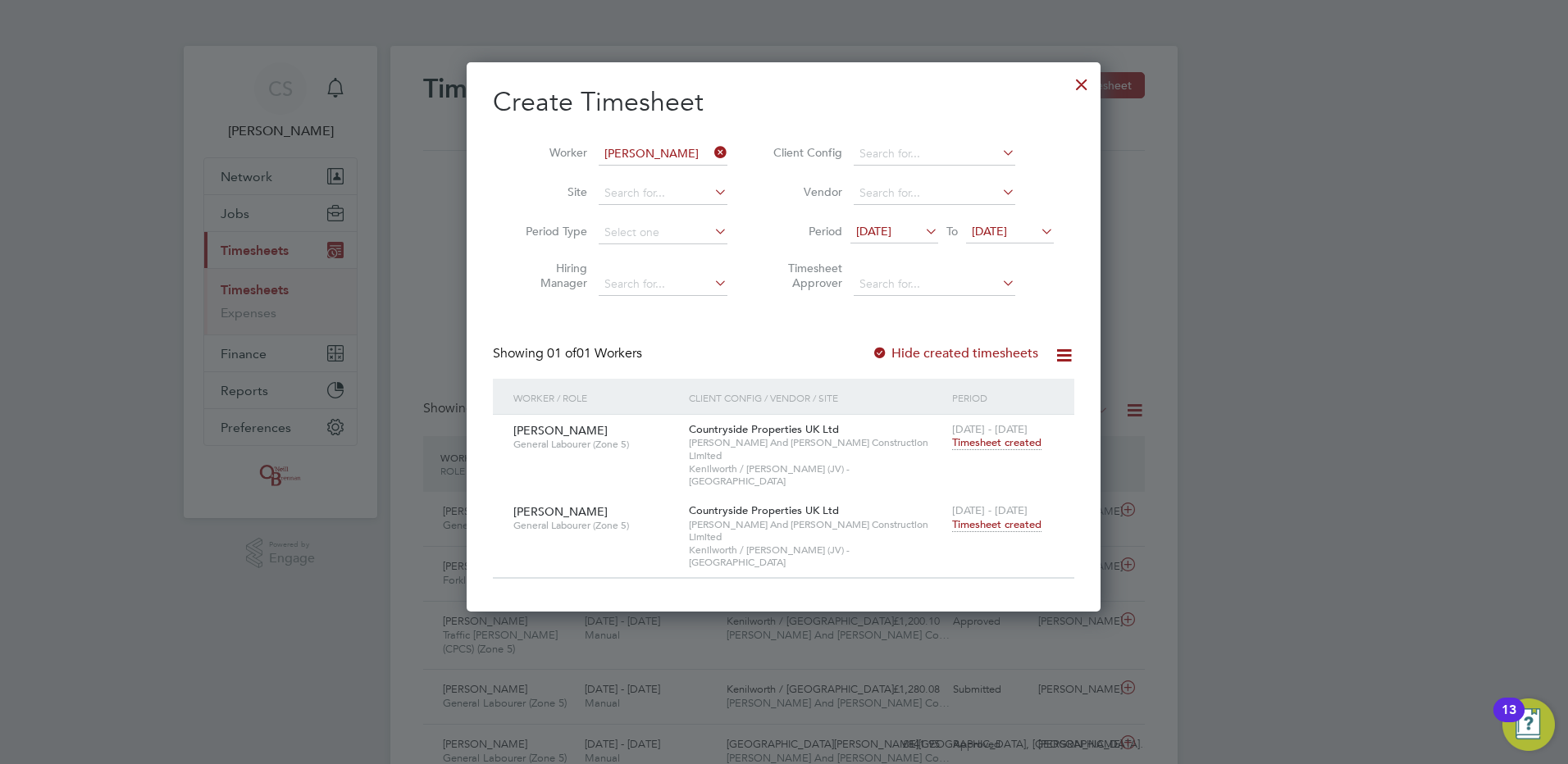
drag, startPoint x: 1084, startPoint y: 86, endPoint x: 1162, endPoint y: 104, distance: 80.0
click at [1084, 86] on div at bounding box center [1082, 80] width 30 height 30
click at [1337, 138] on div at bounding box center [784, 382] width 1568 height 764
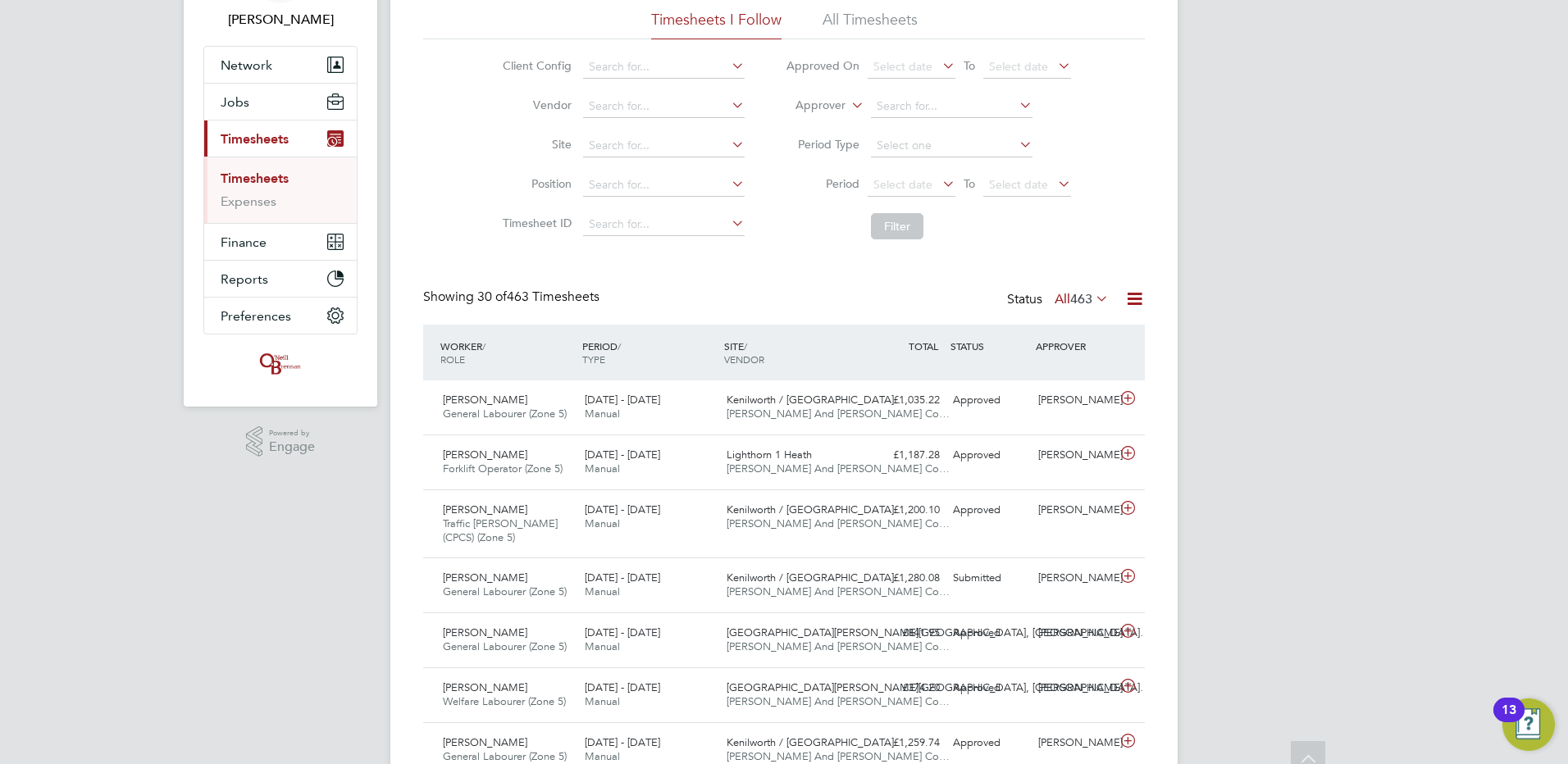
scroll to position [0, 0]
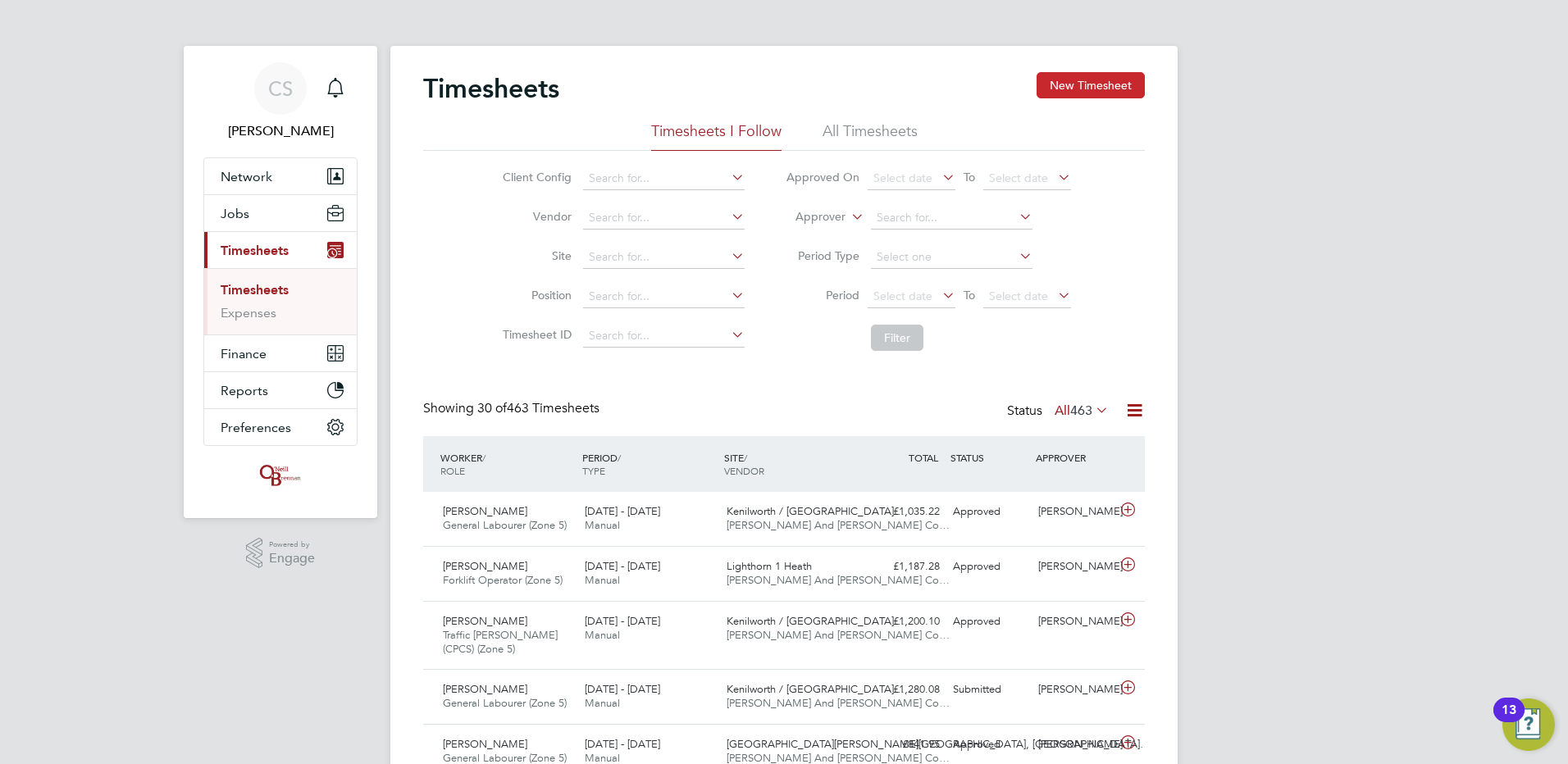
click at [1129, 86] on button "New Timesheet" at bounding box center [1091, 86] width 108 height 26
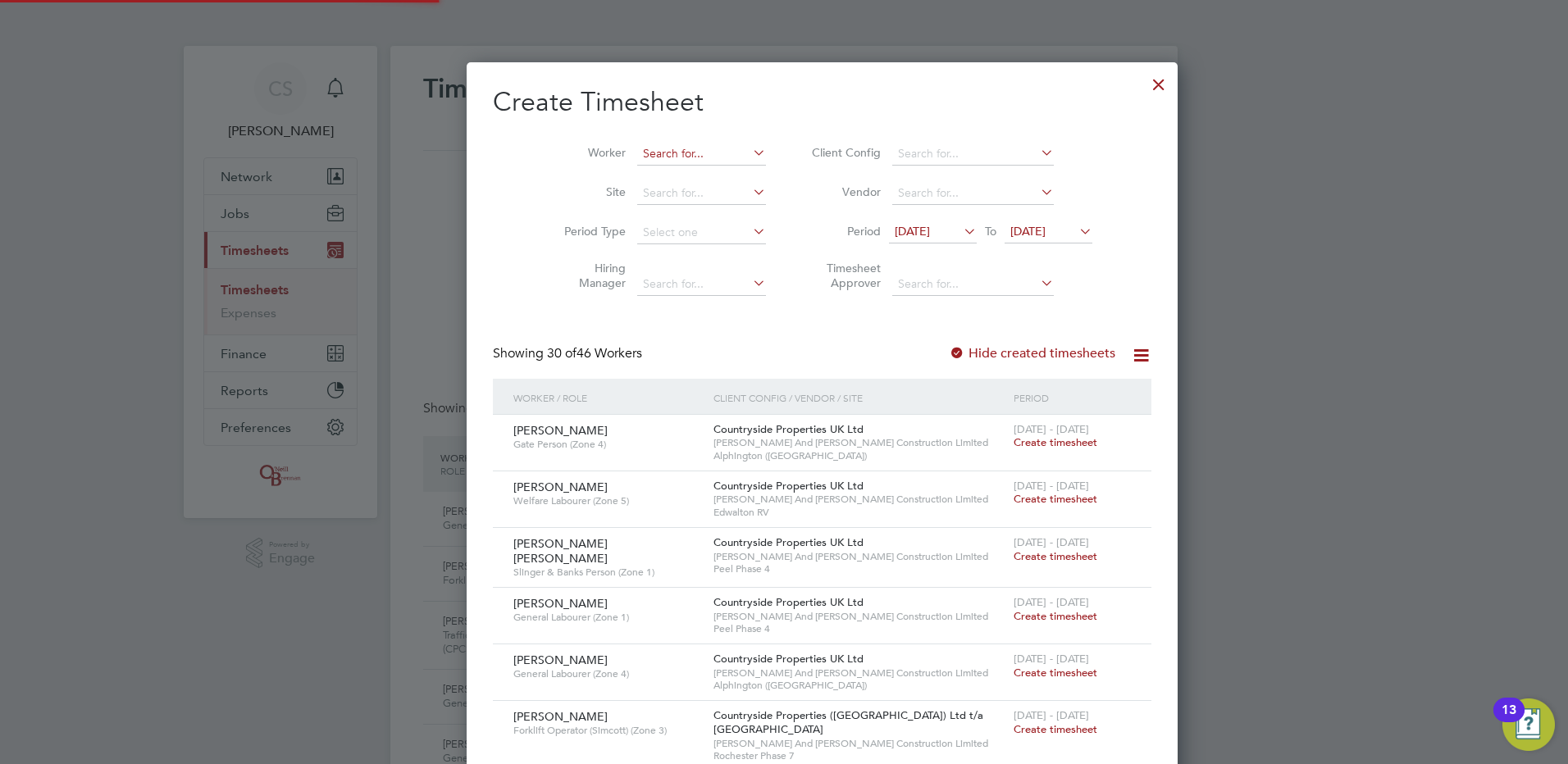
scroll to position [8, 8]
click at [649, 159] on input at bounding box center [701, 154] width 129 height 23
click at [679, 177] on li "[PERSON_NAME]" at bounding box center [672, 176] width 147 height 22
type input "[PERSON_NAME]"
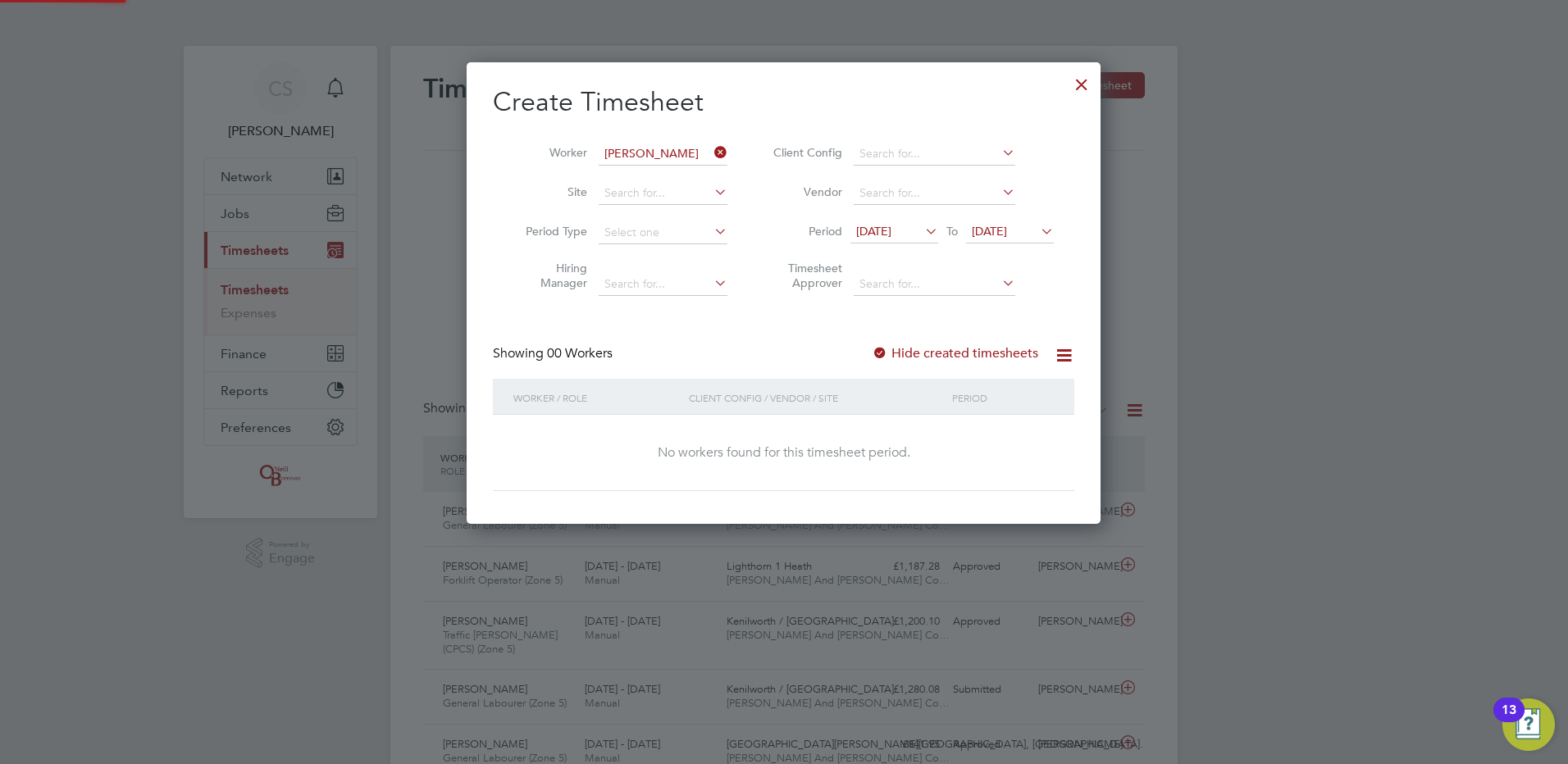
scroll to position [462, 635]
click at [929, 355] on label "Hide created timesheets" at bounding box center [955, 353] width 166 height 17
click at [974, 362] on div "Showing 00 Workers Hide created timesheets" at bounding box center [784, 362] width 582 height 33
click at [983, 357] on label "Hide created timesheets" at bounding box center [955, 353] width 166 height 17
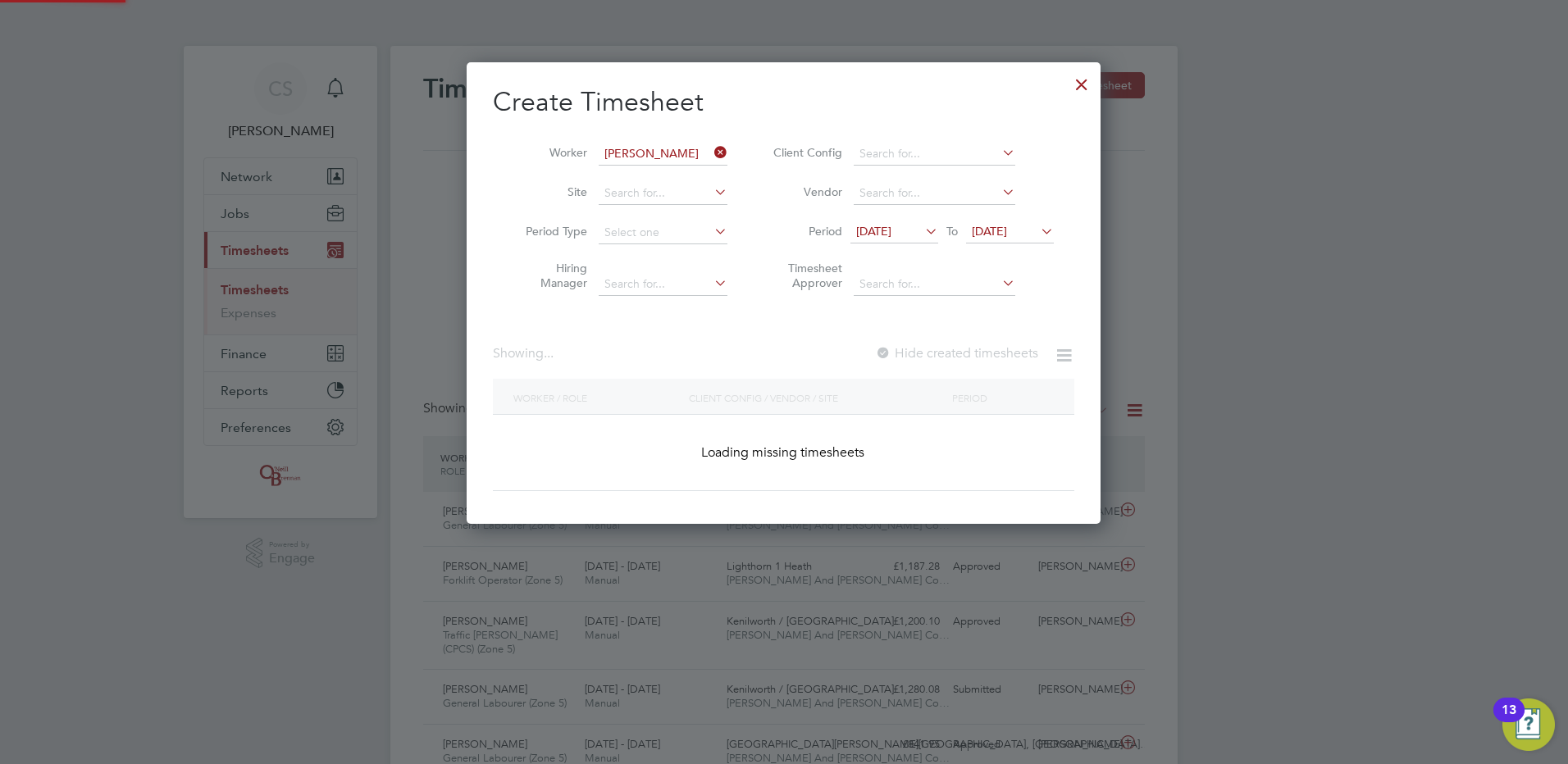
scroll to position [497, 635]
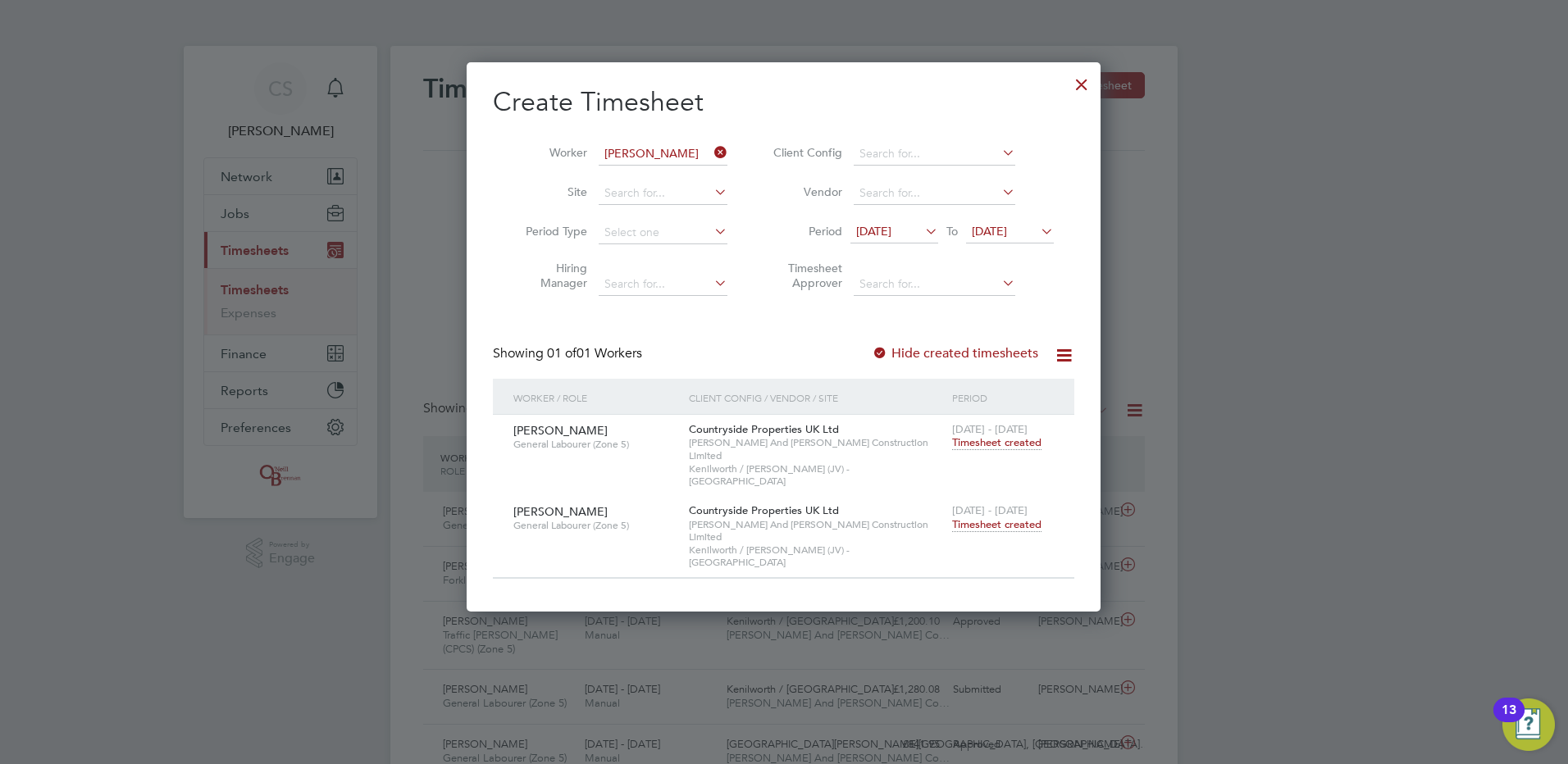
click at [1011, 517] on span "Timesheet created" at bounding box center [997, 524] width 89 height 15
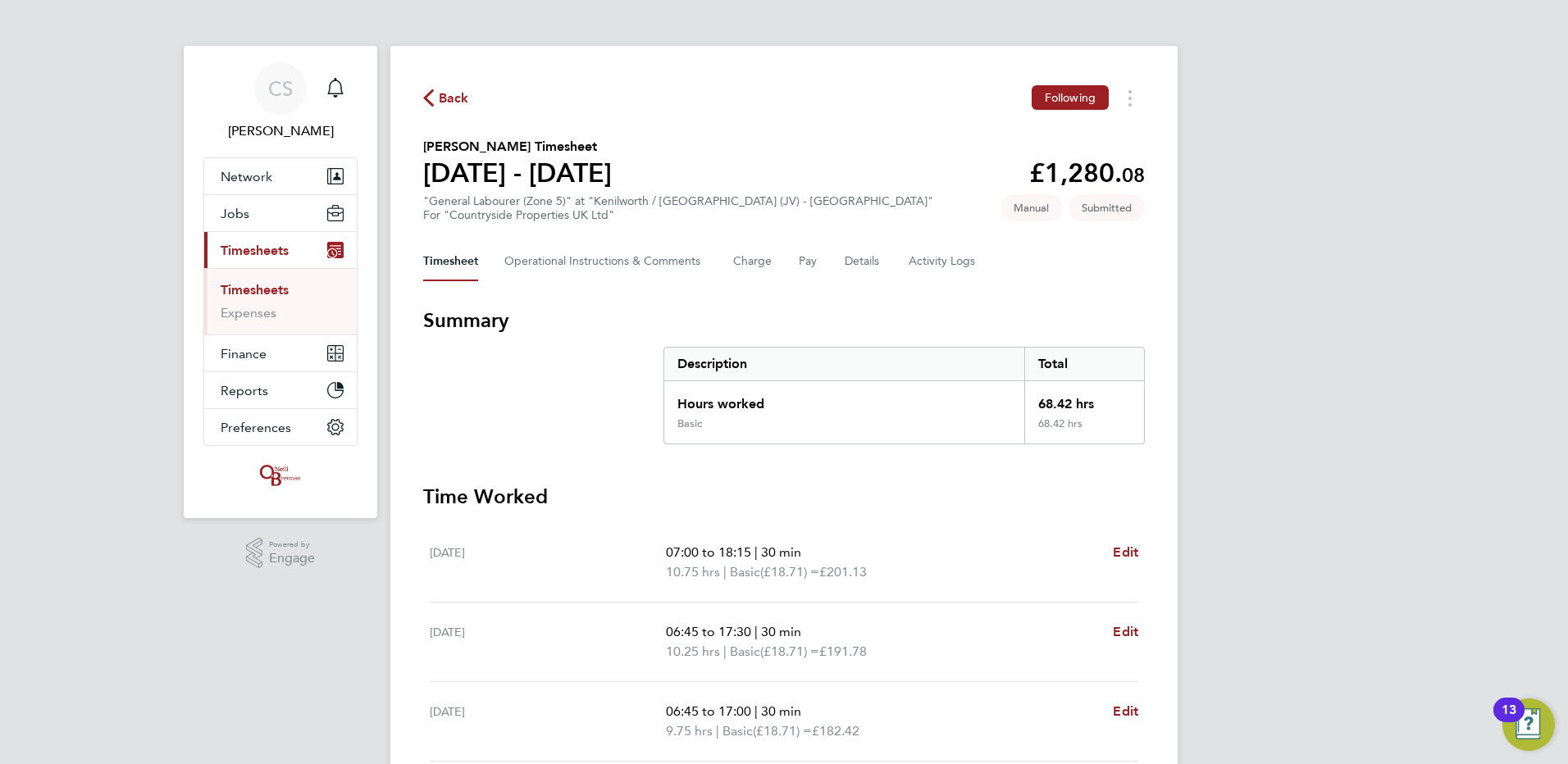
click at [449, 103] on span "Back" at bounding box center [454, 98] width 31 height 20
click at [0, 0] on div at bounding box center [0, 0] width 0 height 0
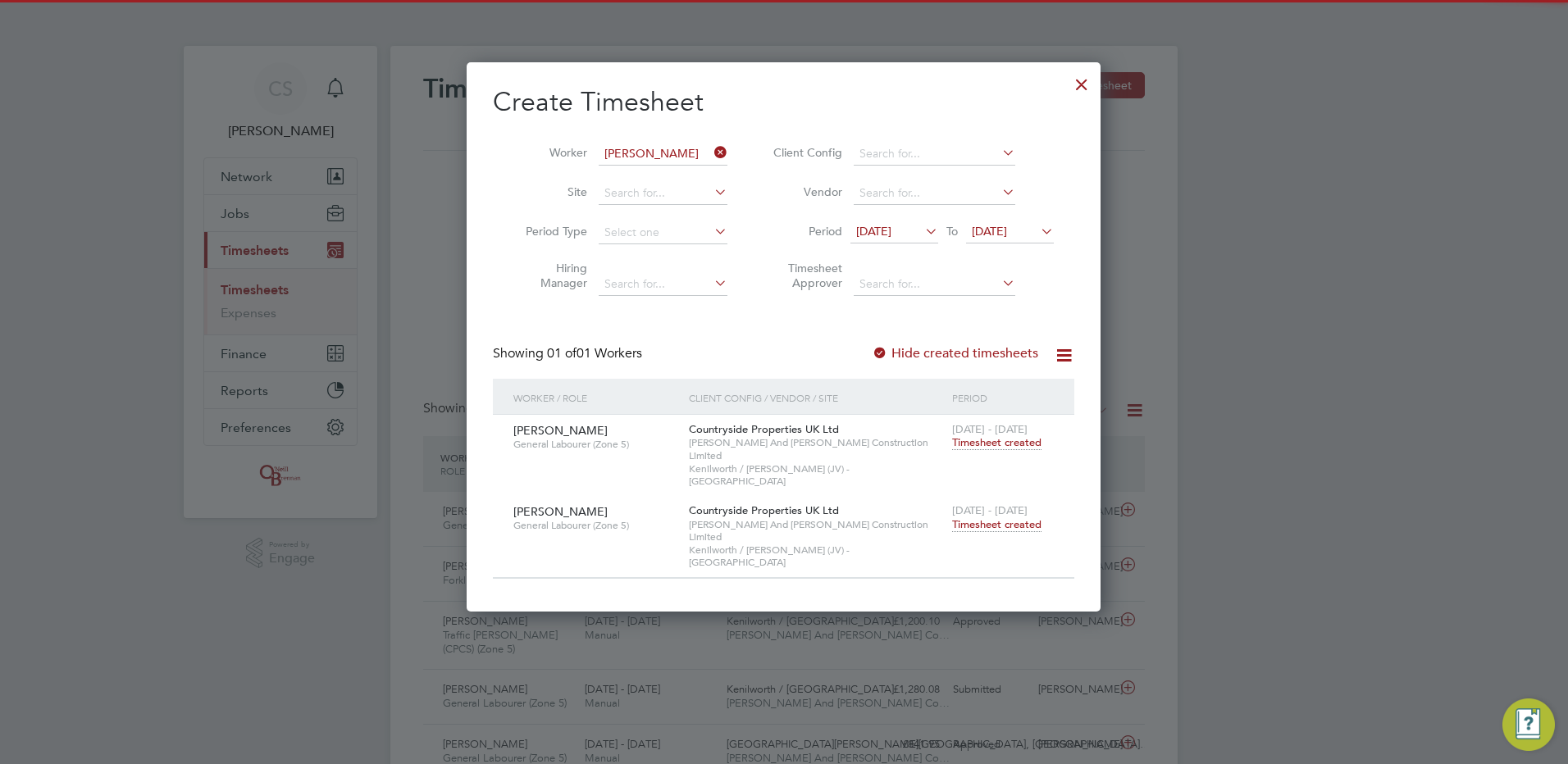
scroll to position [42, 143]
click at [1089, 80] on div at bounding box center [1082, 80] width 30 height 30
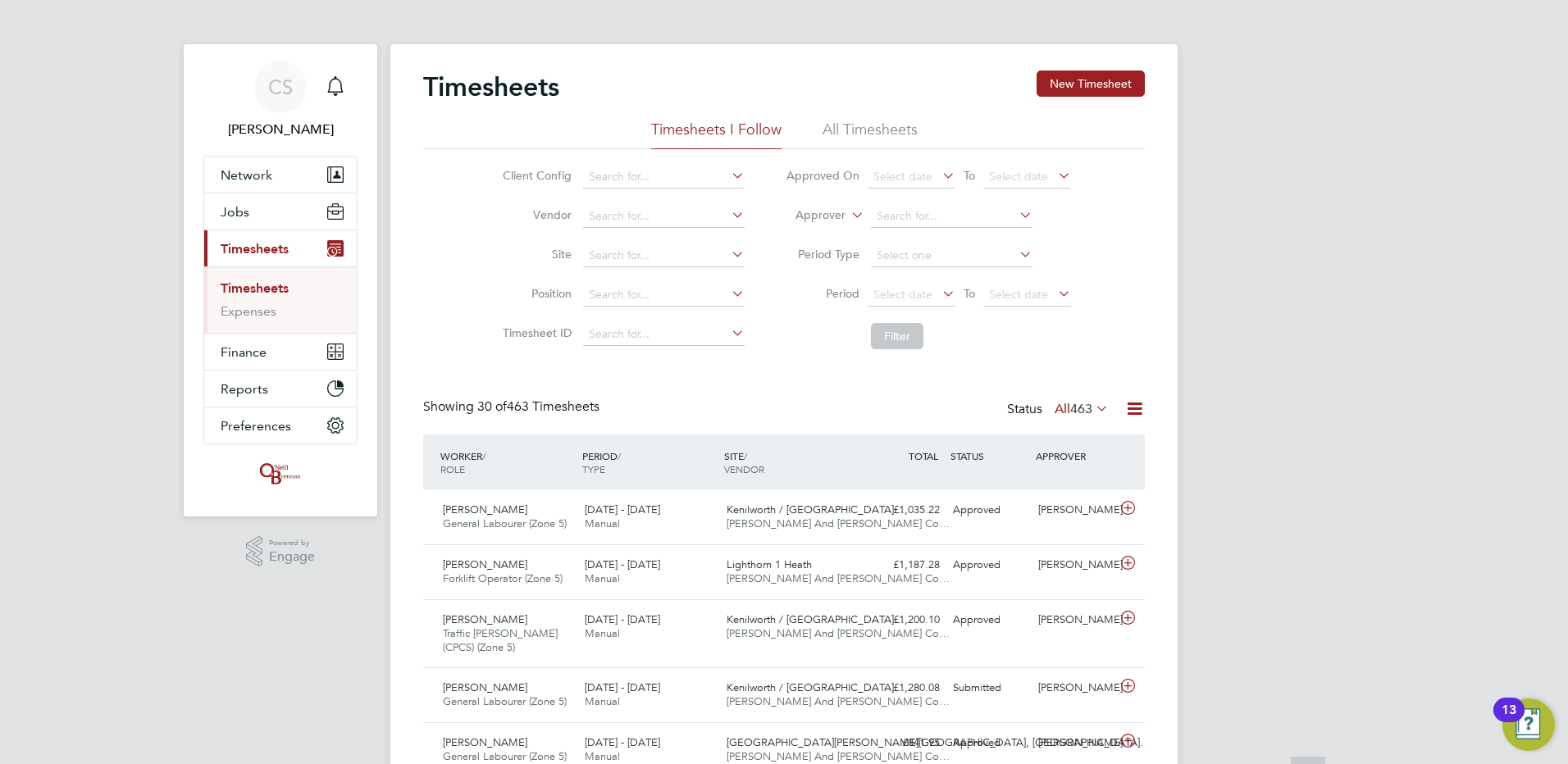
scroll to position [0, 0]
